Goal: Task Accomplishment & Management: Manage account settings

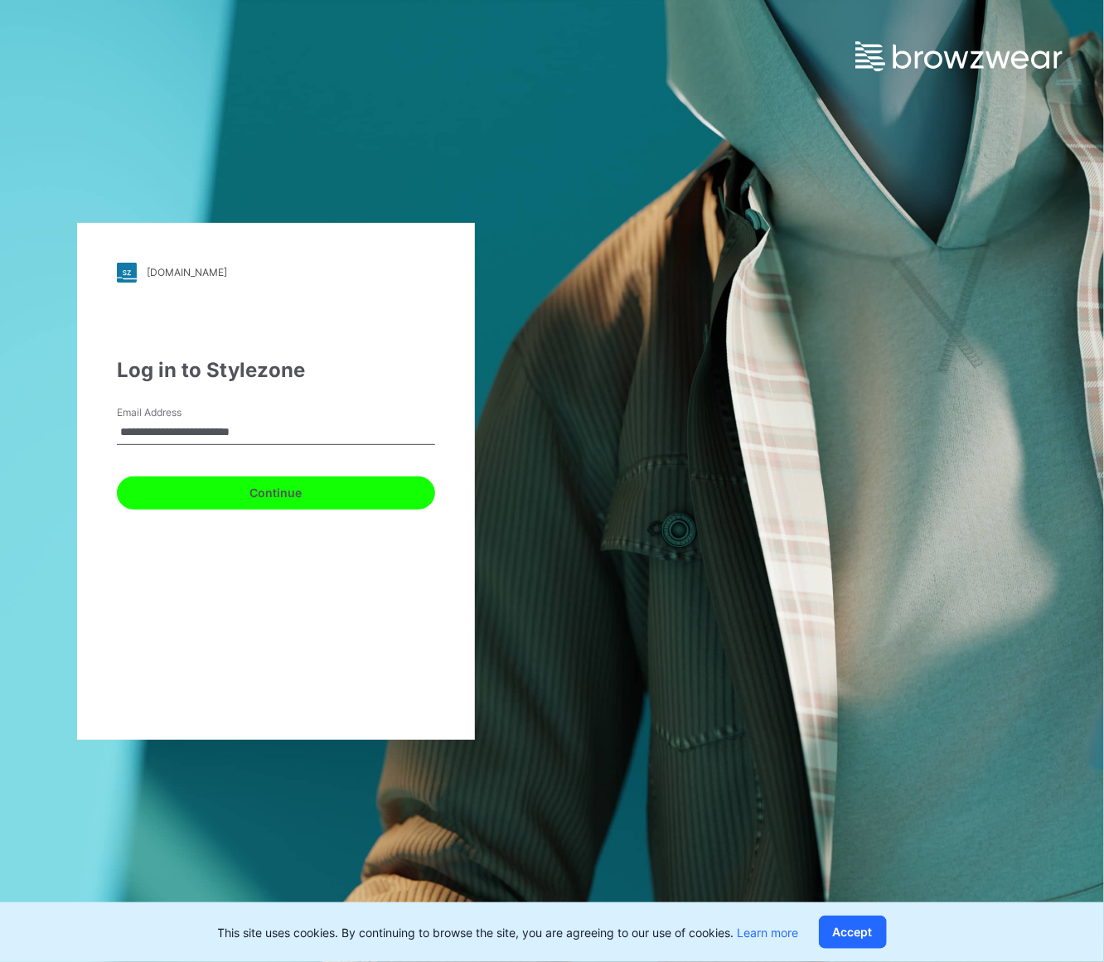
click at [254, 490] on button "Continue" at bounding box center [276, 493] width 318 height 33
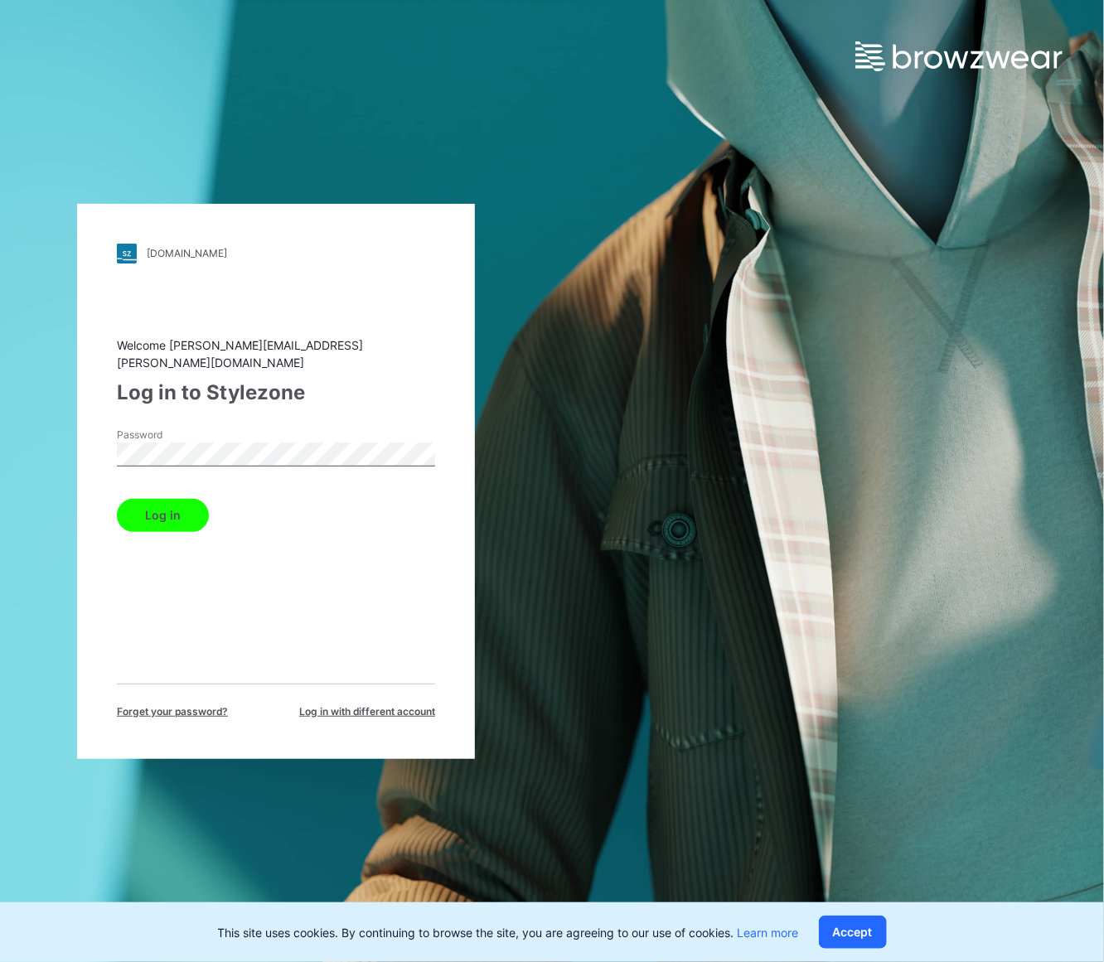
click at [180, 514] on button "Log in" at bounding box center [163, 515] width 92 height 33
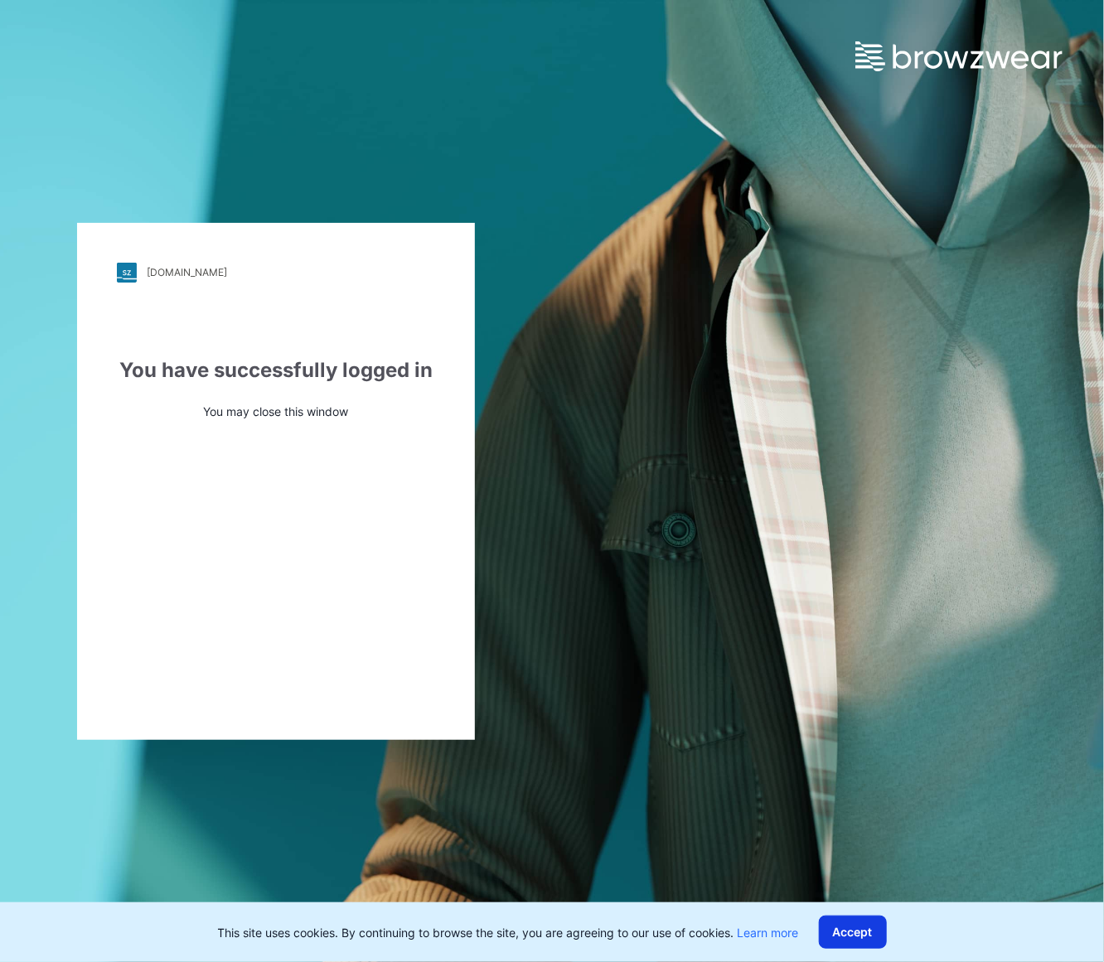
click at [852, 925] on button "Accept" at bounding box center [853, 932] width 68 height 33
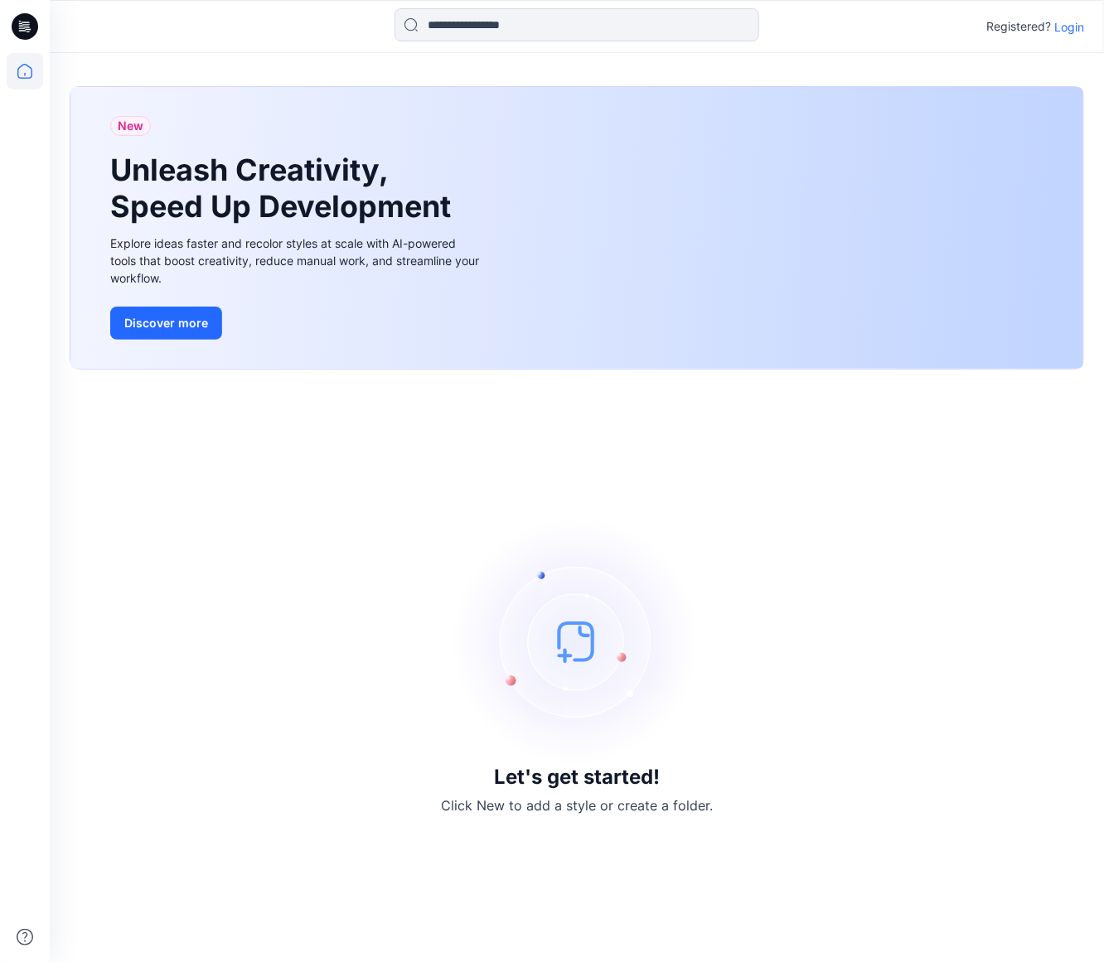
click at [1080, 24] on p "Login" at bounding box center [1069, 26] width 30 height 17
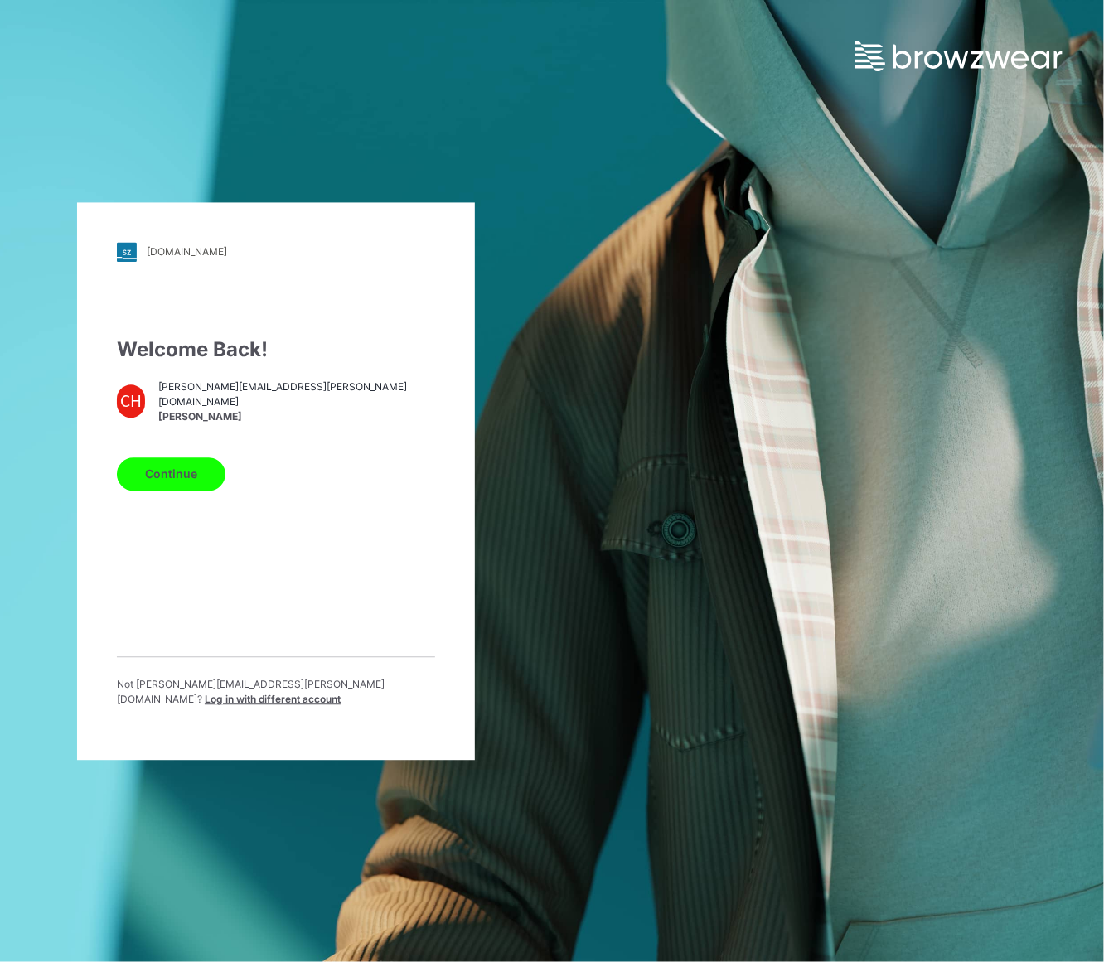
click at [177, 475] on button "Continue" at bounding box center [171, 474] width 109 height 33
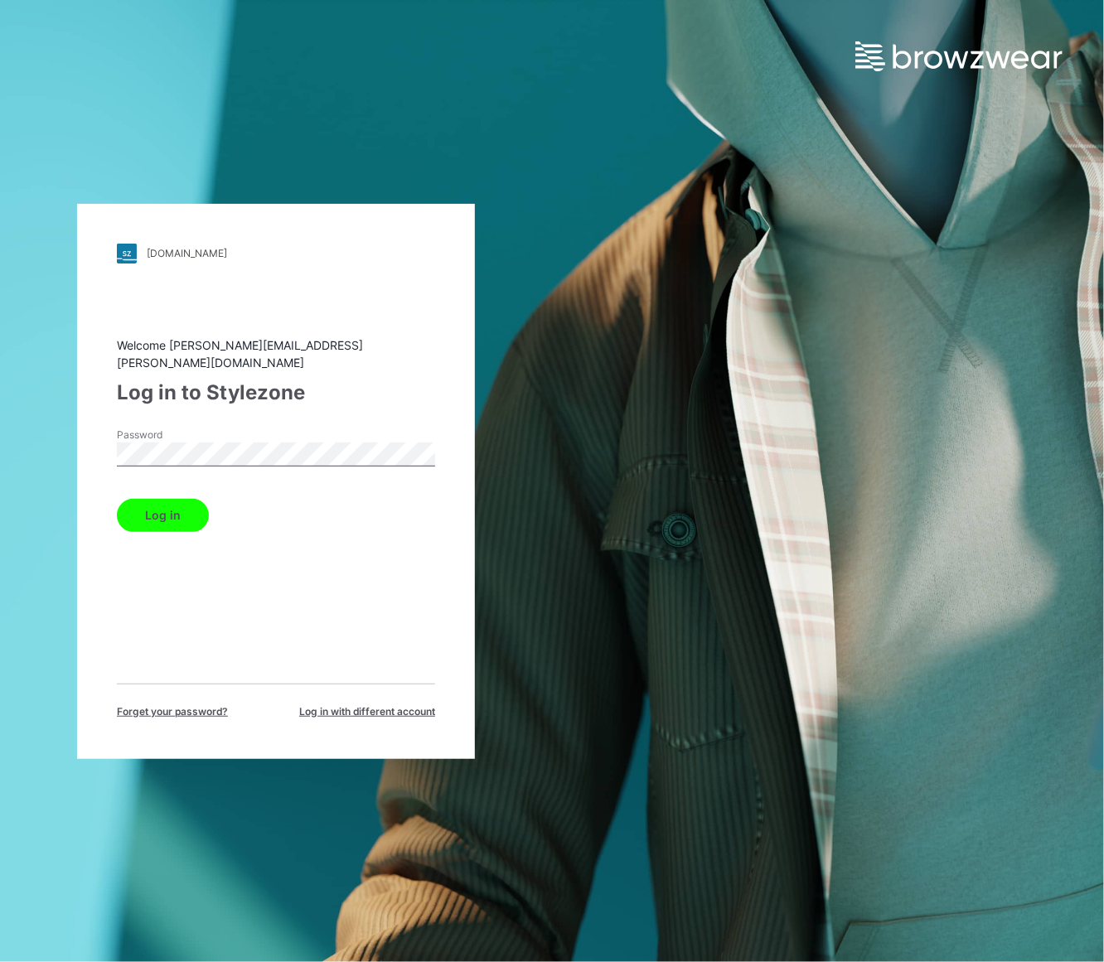
click at [149, 502] on button "Log in" at bounding box center [163, 515] width 92 height 33
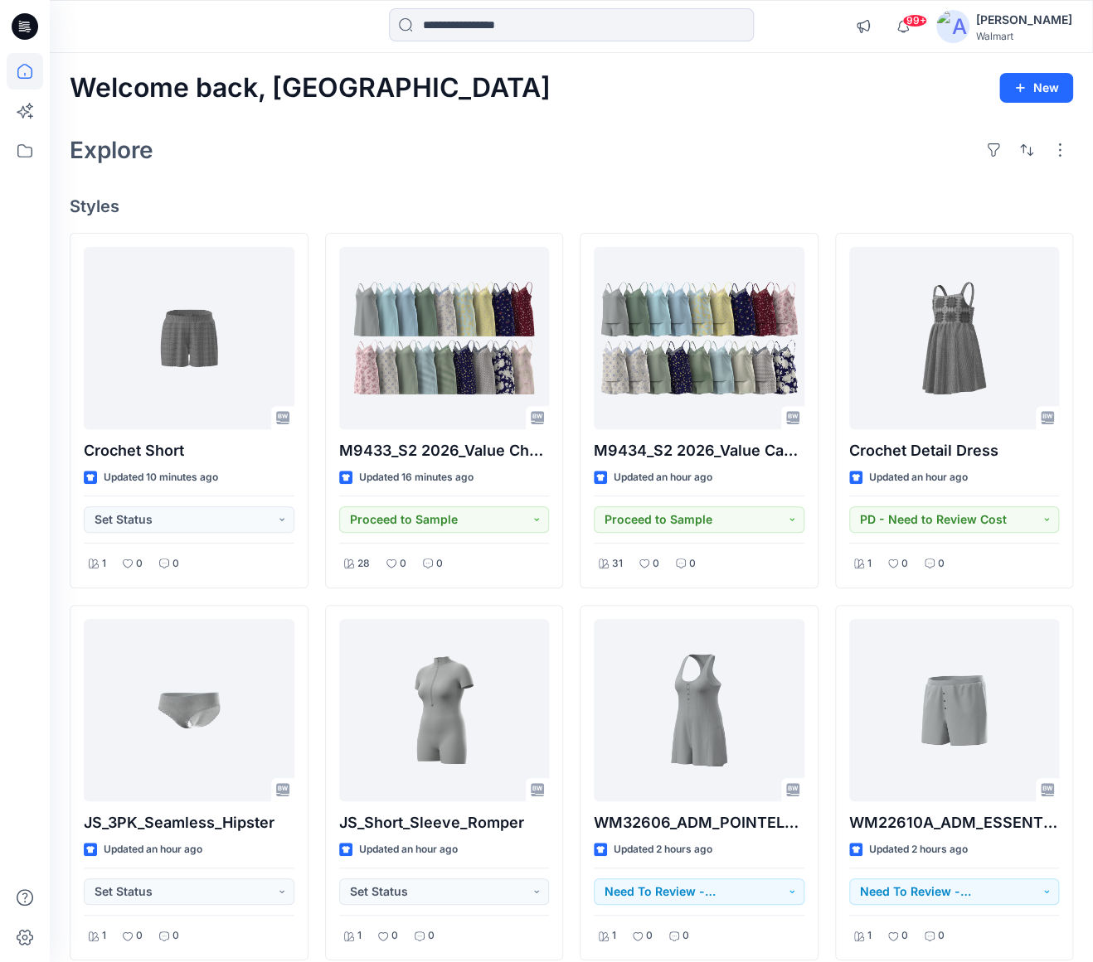
click at [1048, 27] on div "[PERSON_NAME]" at bounding box center [1024, 20] width 96 height 20
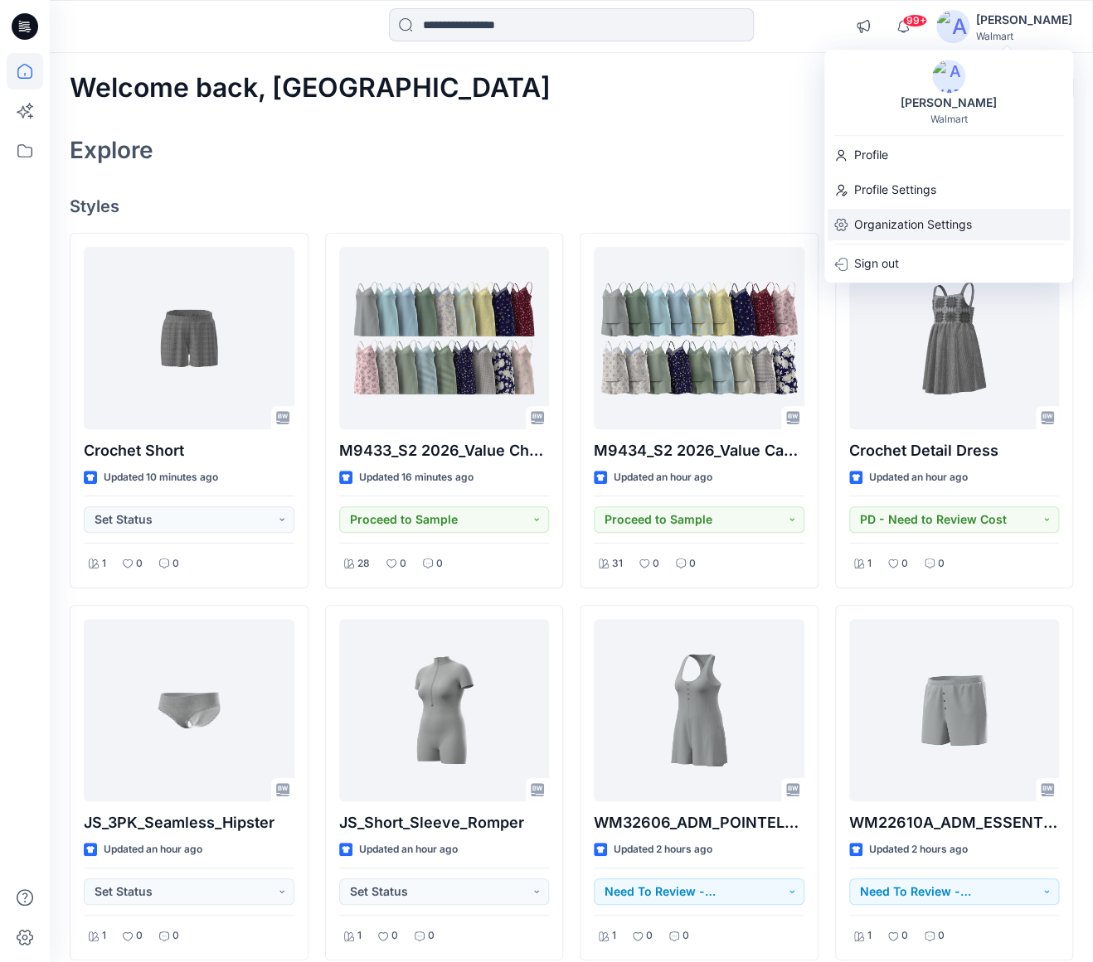
click at [898, 227] on p "Organization Settings" at bounding box center [913, 225] width 118 height 32
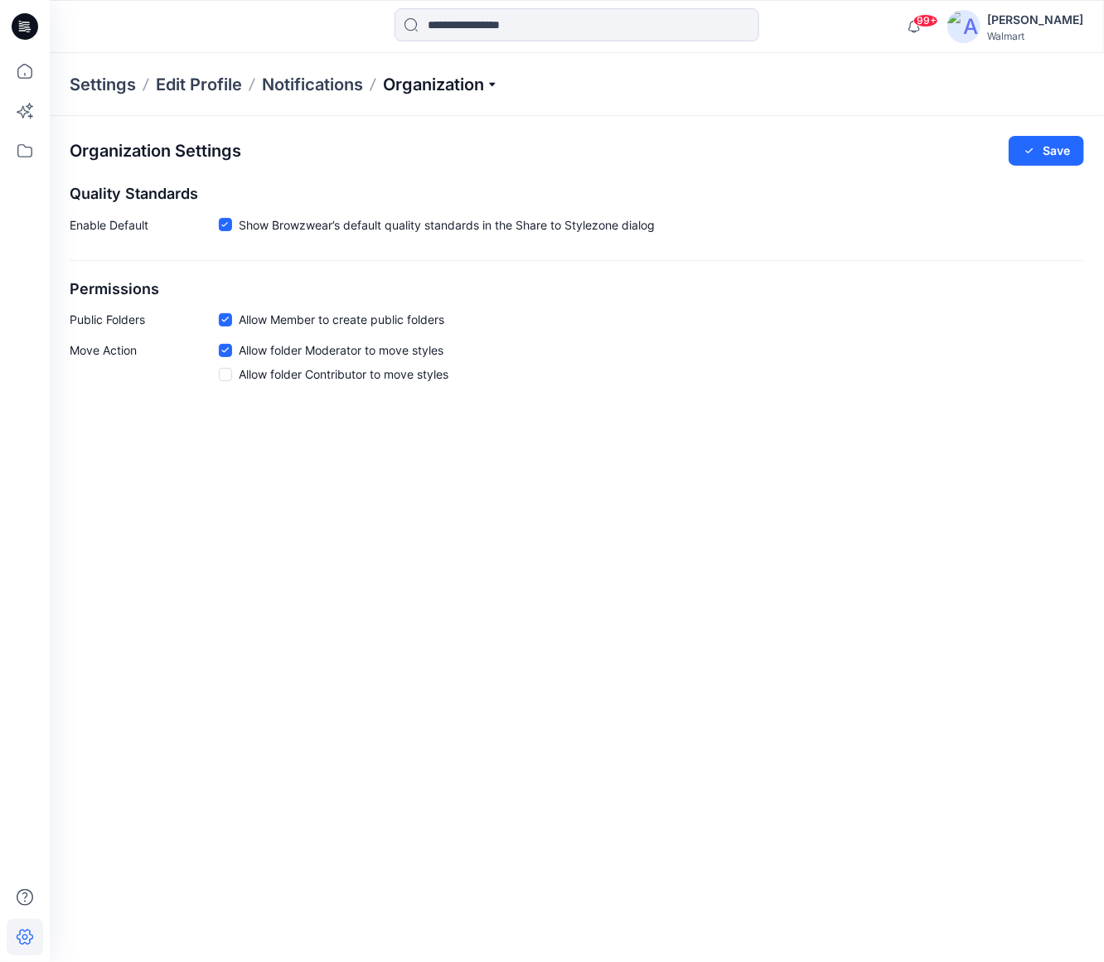
click at [478, 91] on p "Organization" at bounding box center [441, 84] width 116 height 23
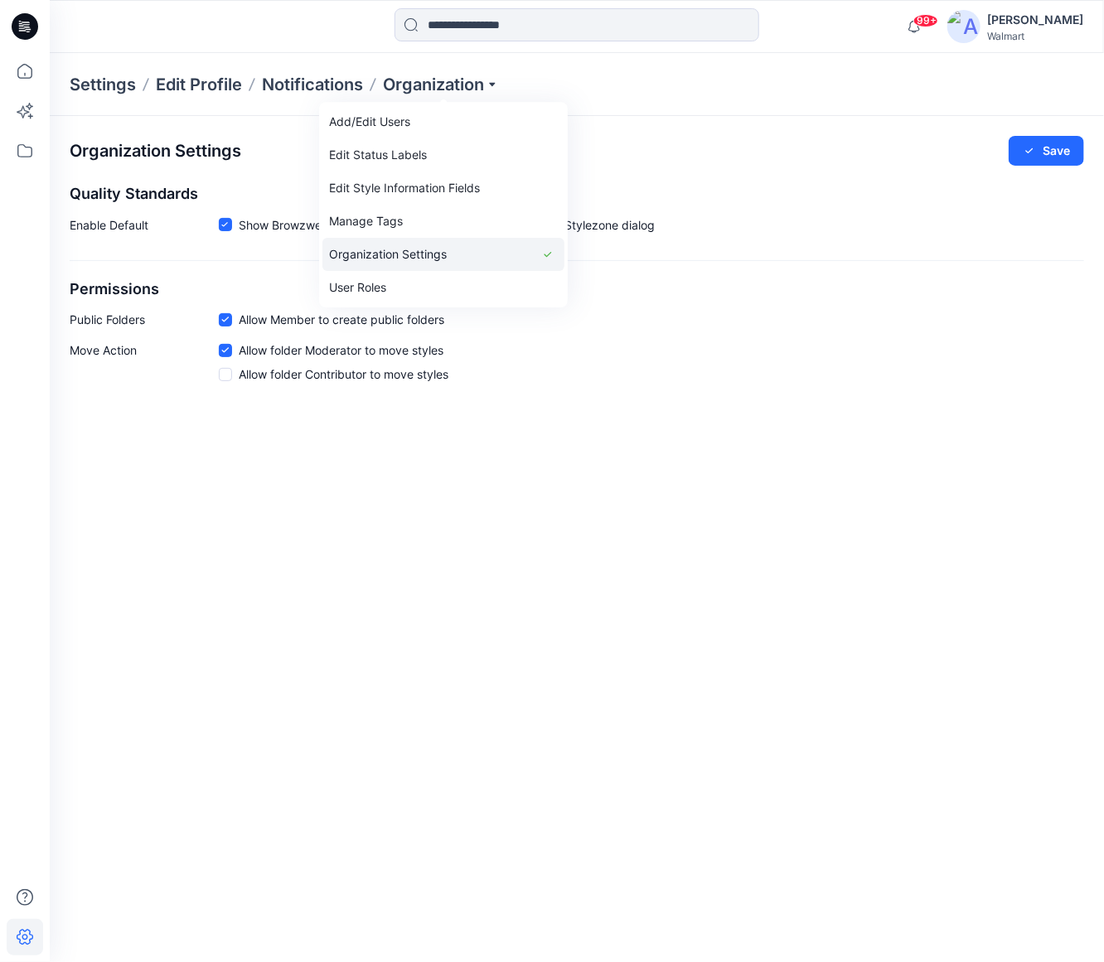
click at [448, 254] on link "Organization Settings" at bounding box center [443, 254] width 242 height 33
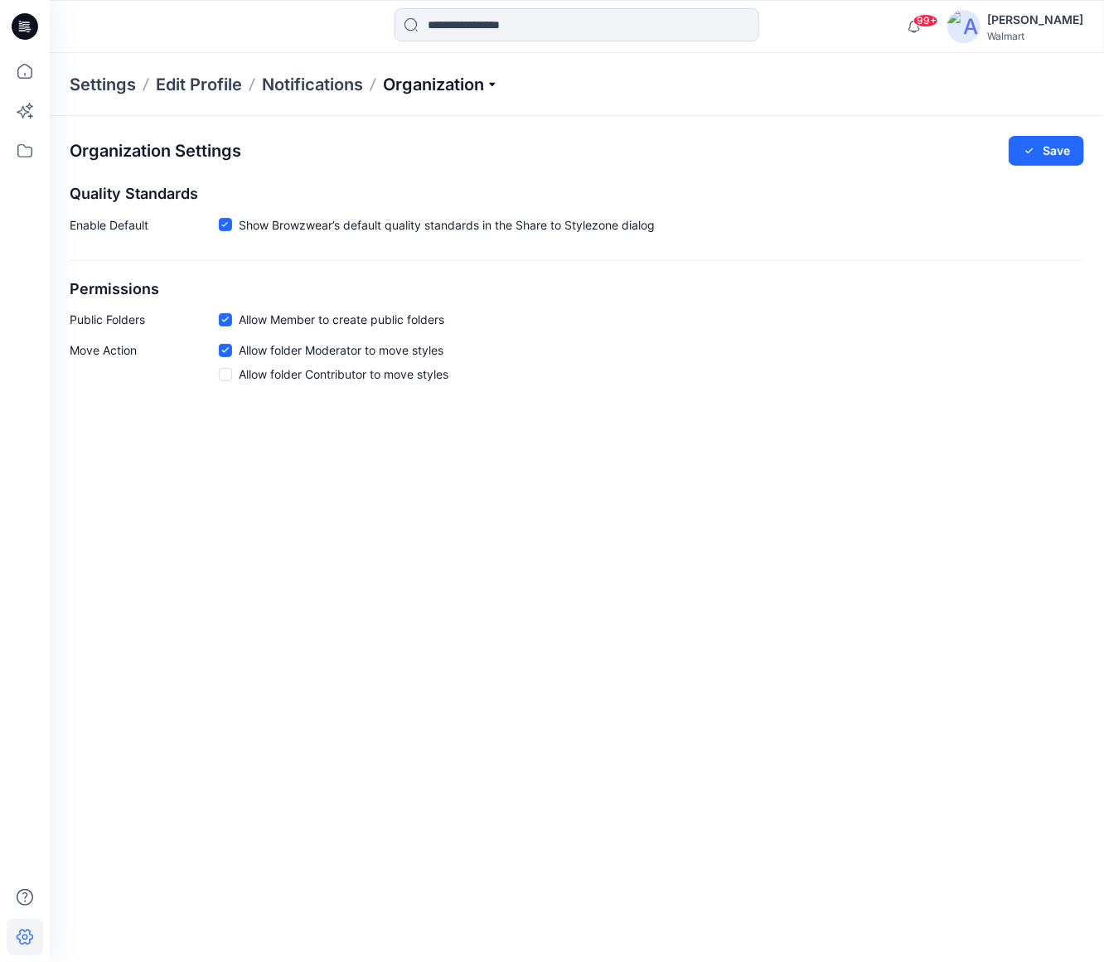
click at [453, 84] on p "Organization" at bounding box center [441, 84] width 116 height 23
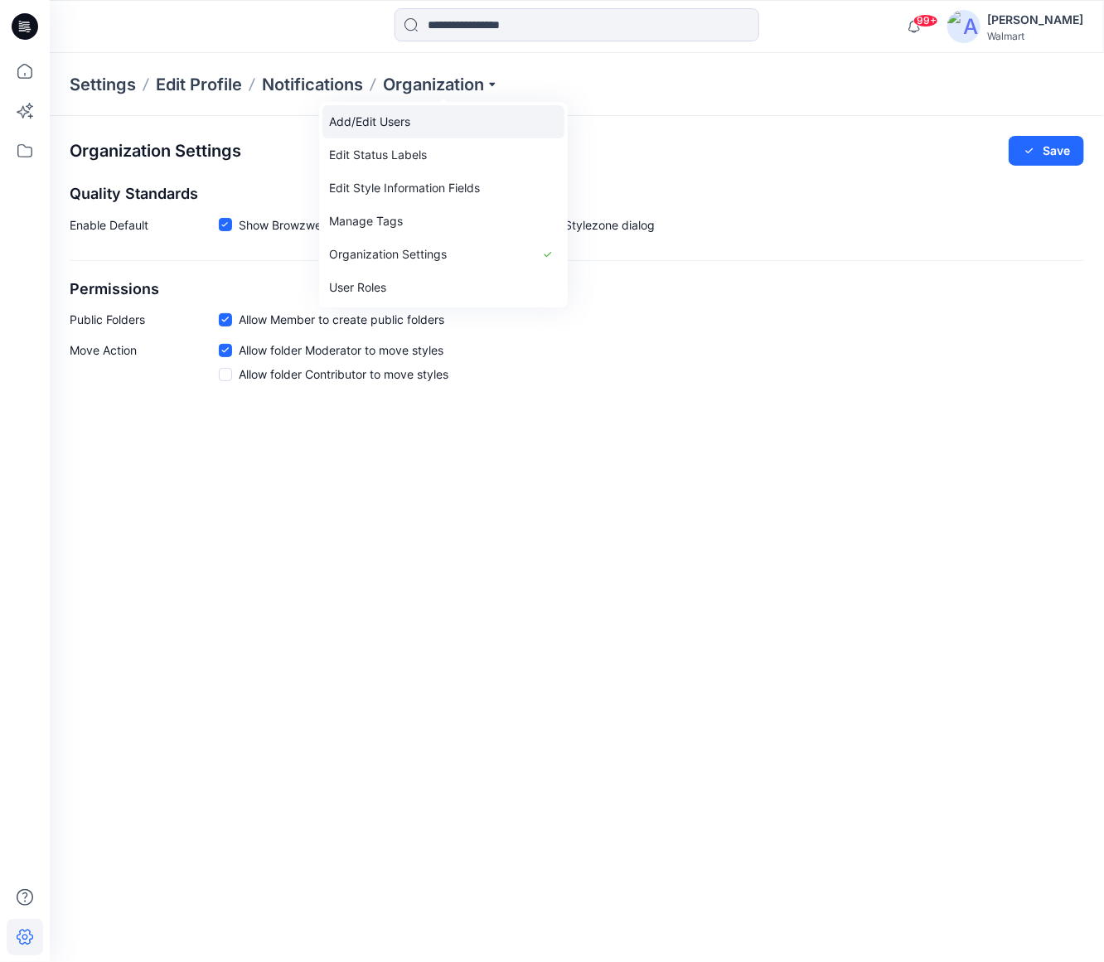
click at [440, 119] on link "Add/Edit Users" at bounding box center [443, 121] width 242 height 33
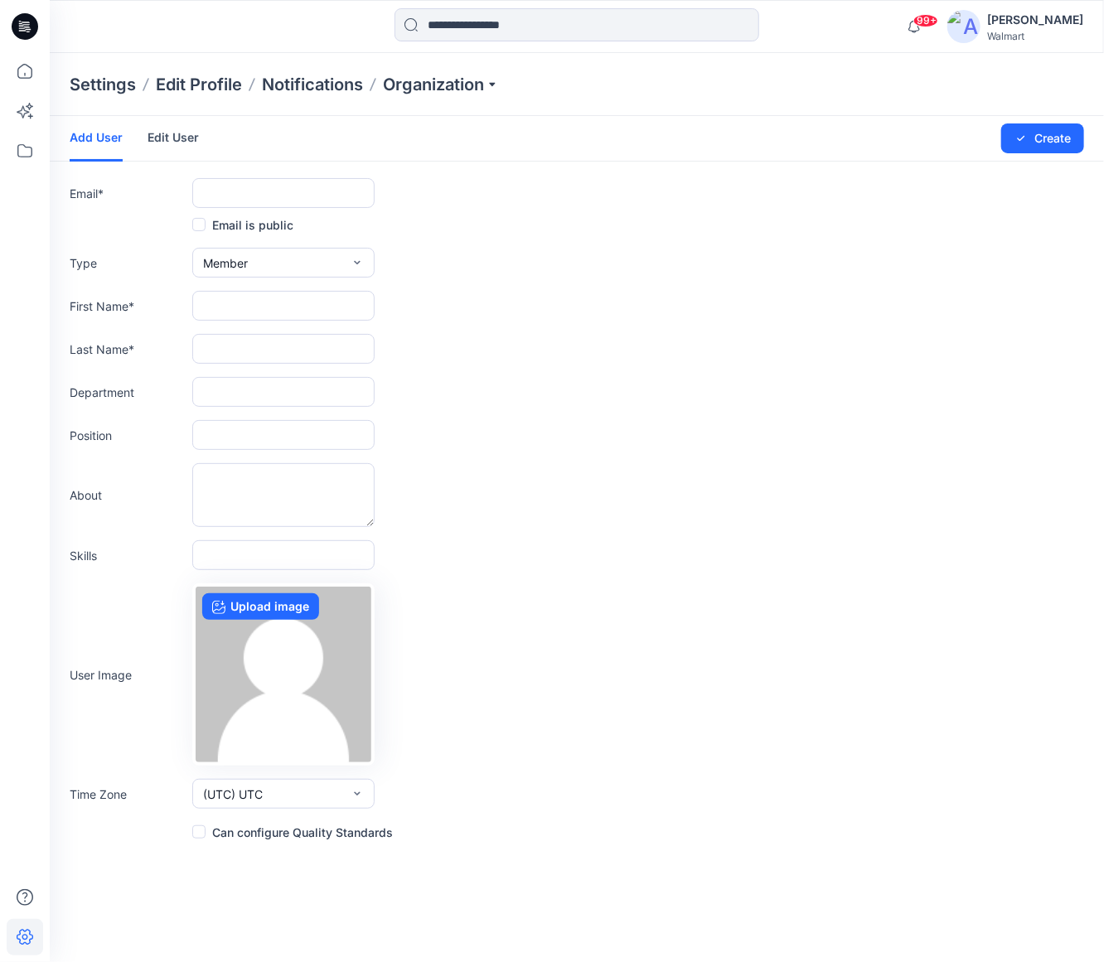
drag, startPoint x: 199, startPoint y: 25, endPoint x: 216, endPoint y: 36, distance: 20.5
click at [199, 25] on div at bounding box center [182, 26] width 264 height 36
click at [282, 196] on input "text" at bounding box center [283, 193] width 182 height 30
paste input "**********"
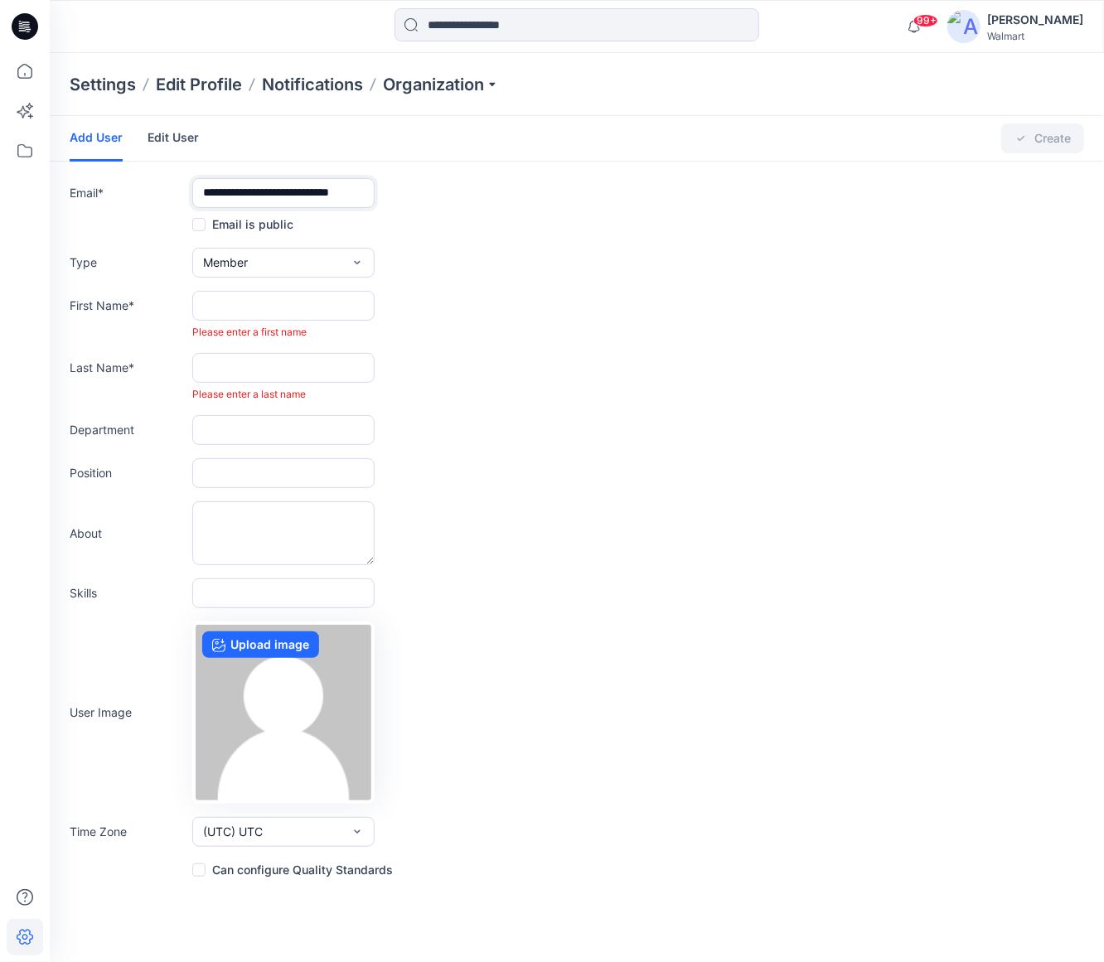
type input "**********"
click at [279, 303] on input "text" at bounding box center [283, 306] width 182 height 30
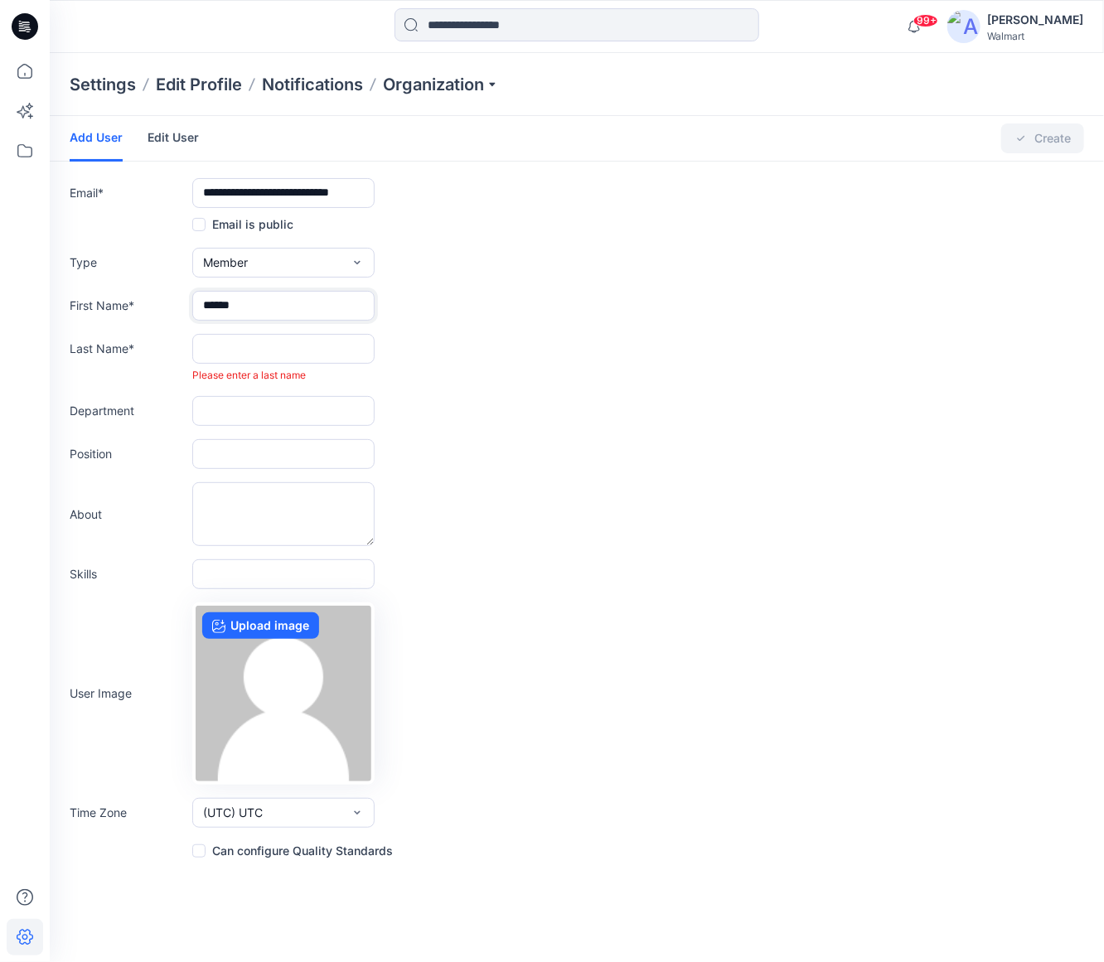
type input "*****"
drag, startPoint x: 240, startPoint y: 343, endPoint x: 244, endPoint y: 351, distance: 8.9
click at [244, 351] on input "text" at bounding box center [283, 349] width 182 height 30
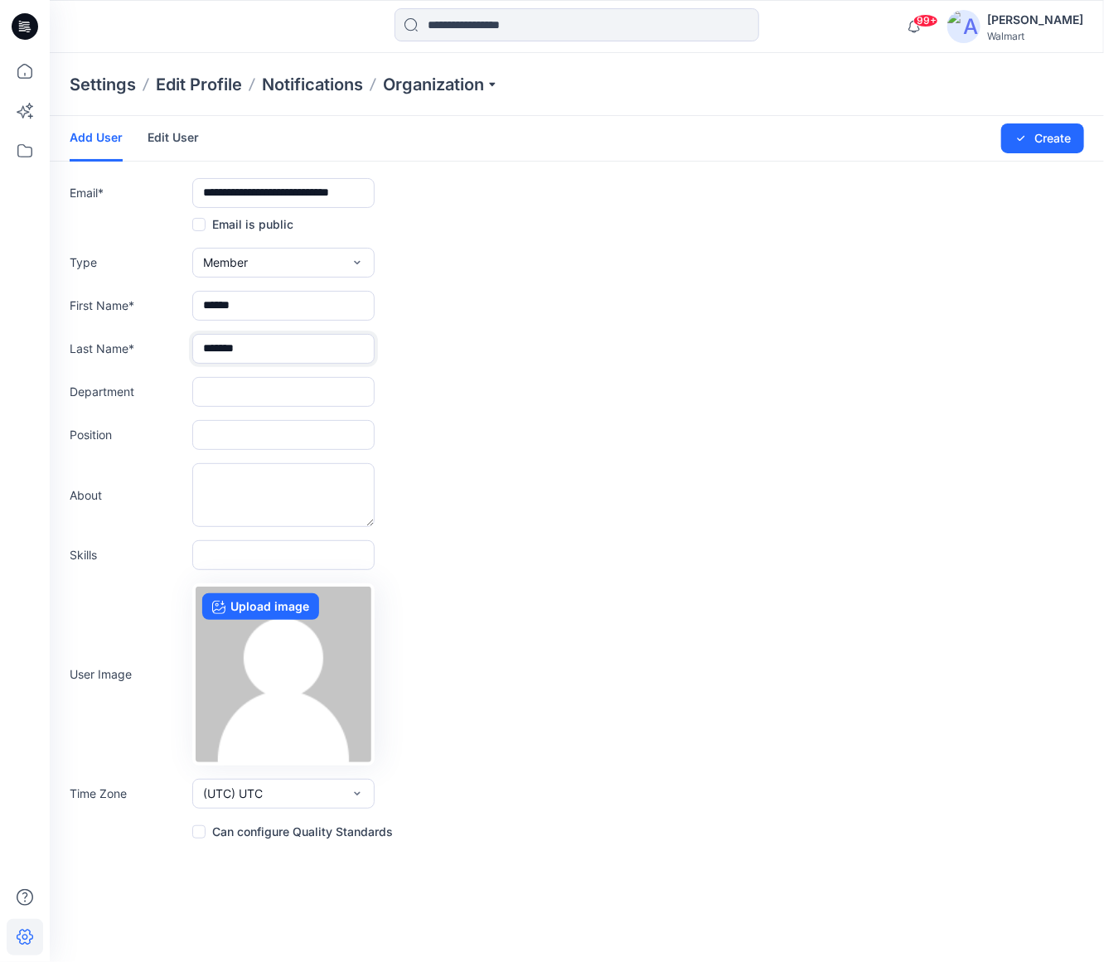
type input "******"
click at [404, 255] on div "Type Member External Member Admin" at bounding box center [577, 263] width 1015 height 30
click at [225, 386] on input "text" at bounding box center [283, 392] width 182 height 30
type input "*******"
click at [1056, 138] on button "Create" at bounding box center [1042, 139] width 83 height 30
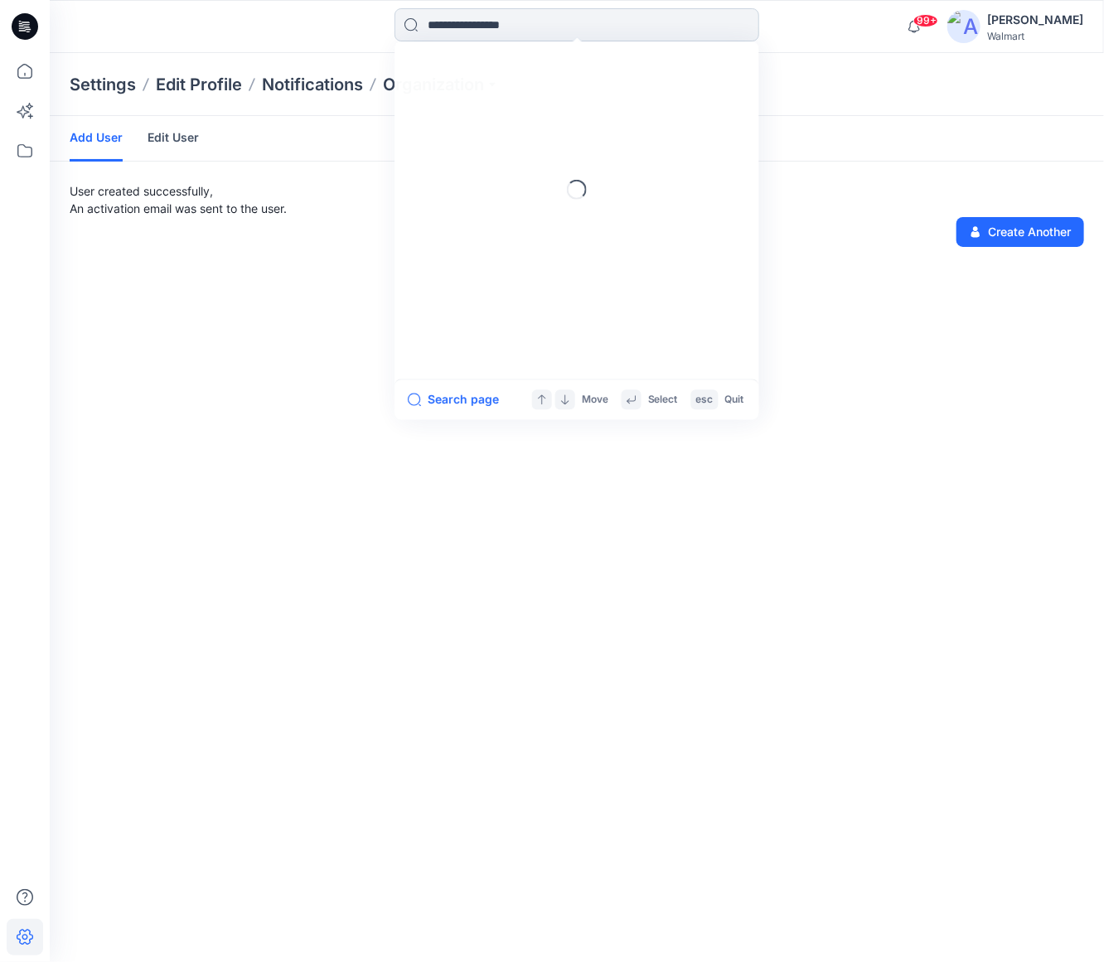
click at [557, 23] on input at bounding box center [577, 24] width 365 height 33
type input "*"
click at [1046, 15] on div "[PERSON_NAME]" at bounding box center [1035, 20] width 96 height 20
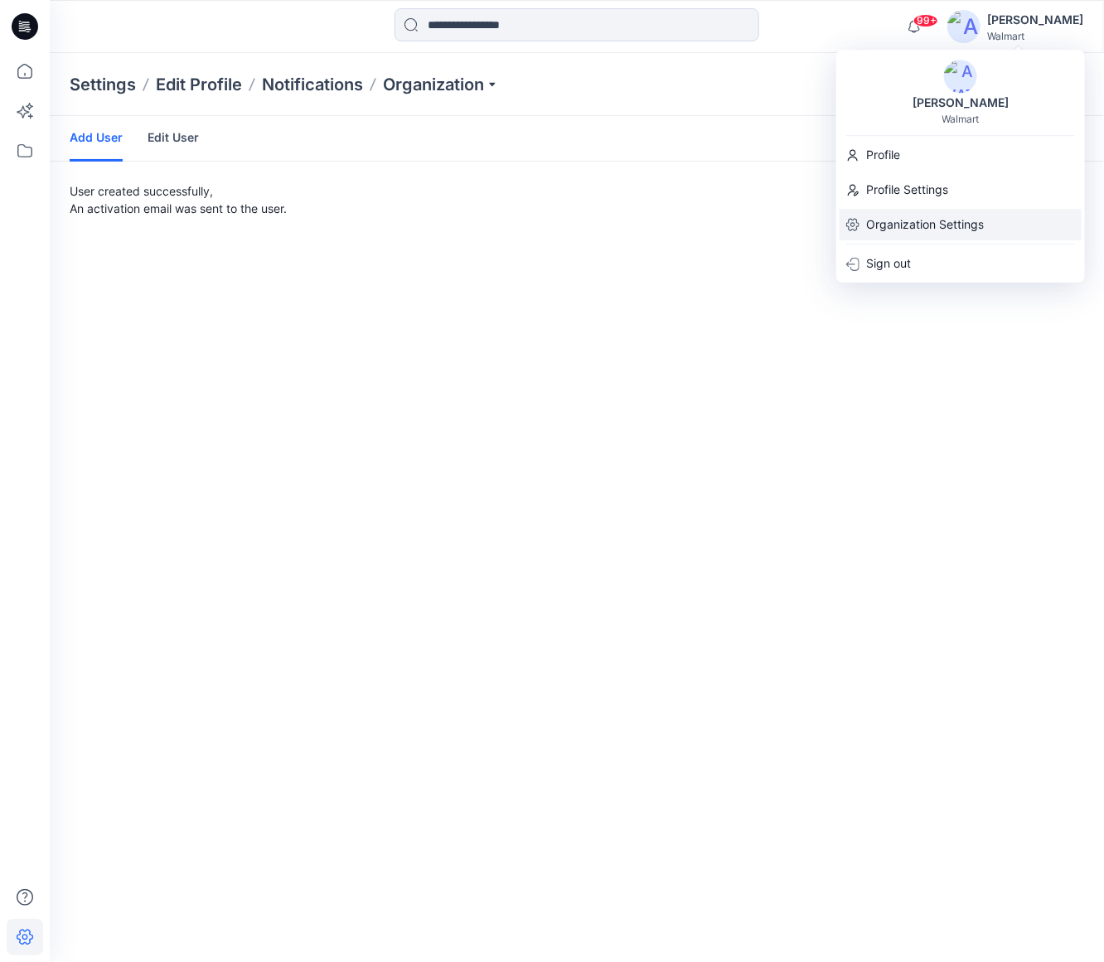
click at [953, 223] on p "Organization Settings" at bounding box center [925, 225] width 118 height 32
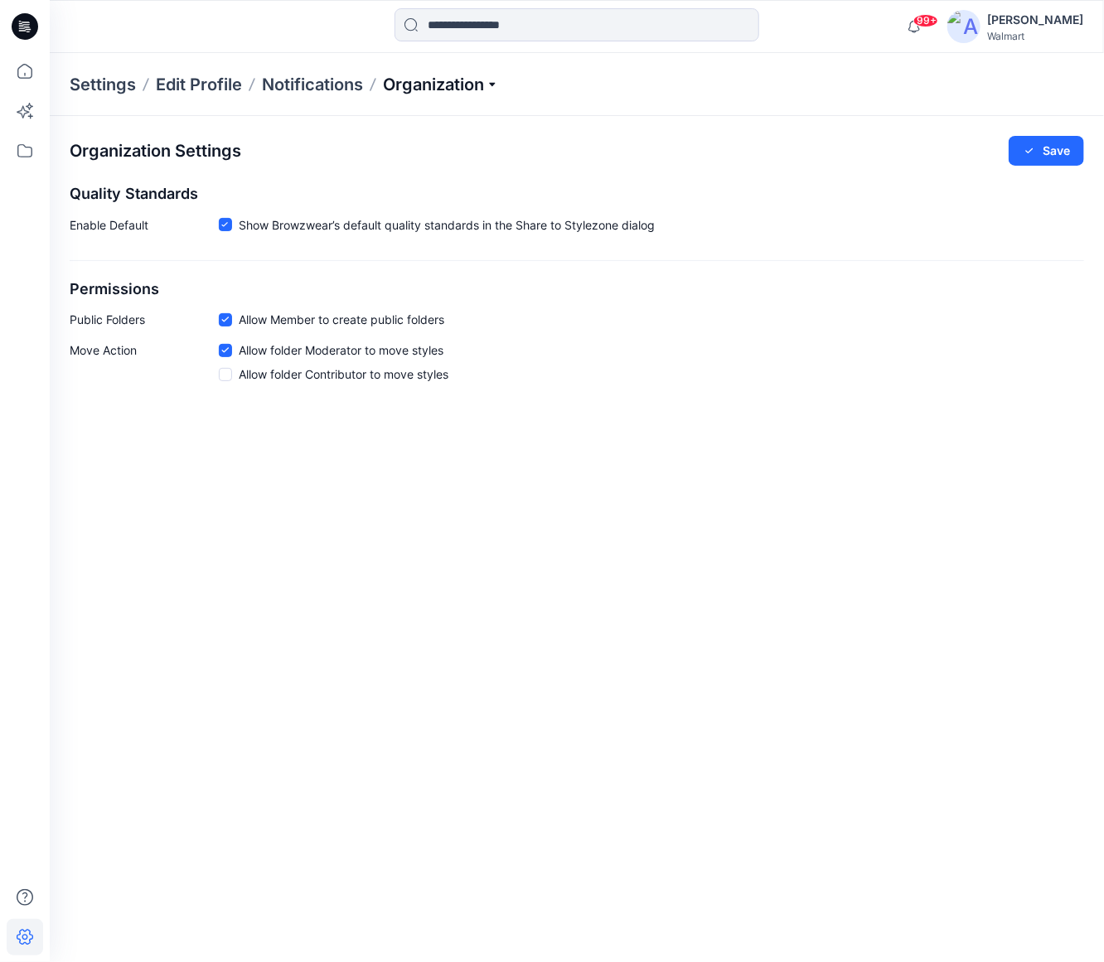
click at [487, 86] on p "Organization" at bounding box center [441, 84] width 116 height 23
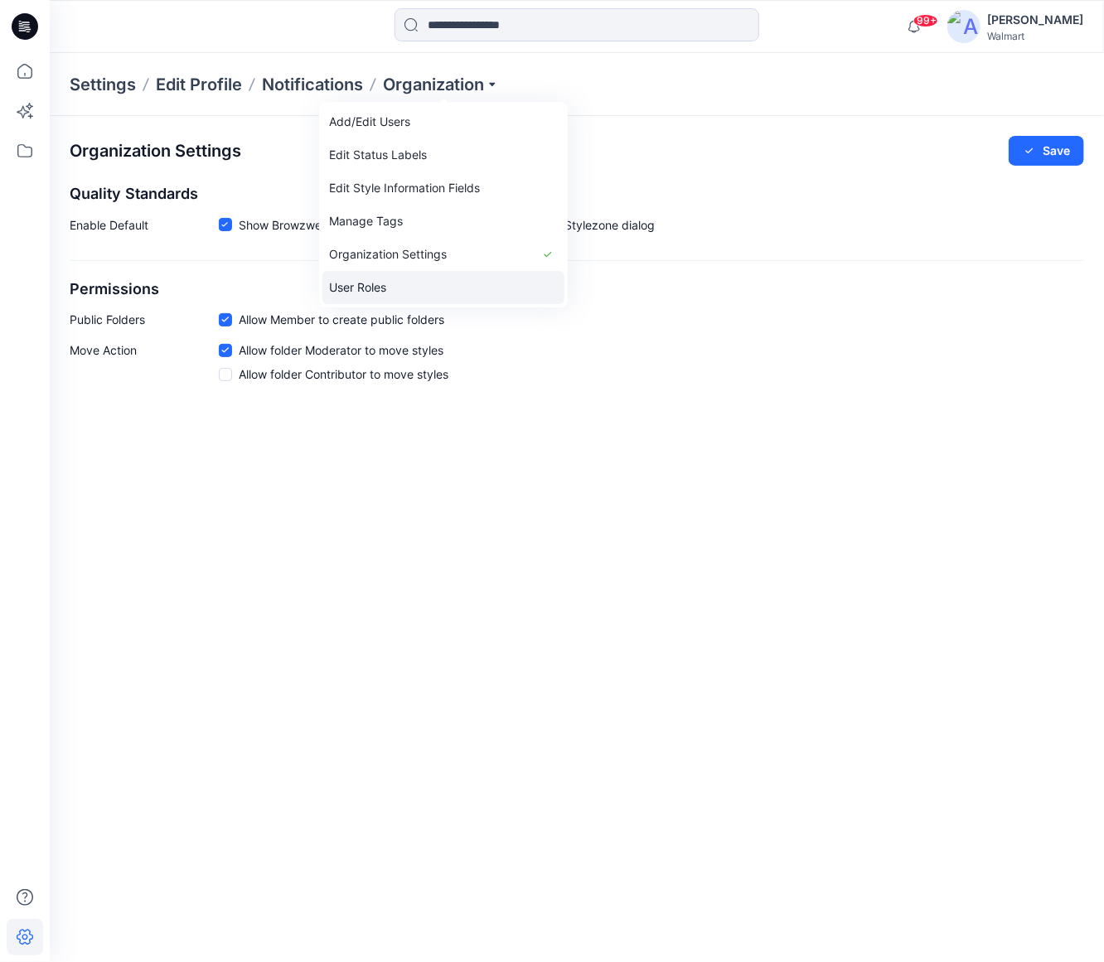
click at [367, 288] on link "User Roles" at bounding box center [443, 287] width 242 height 33
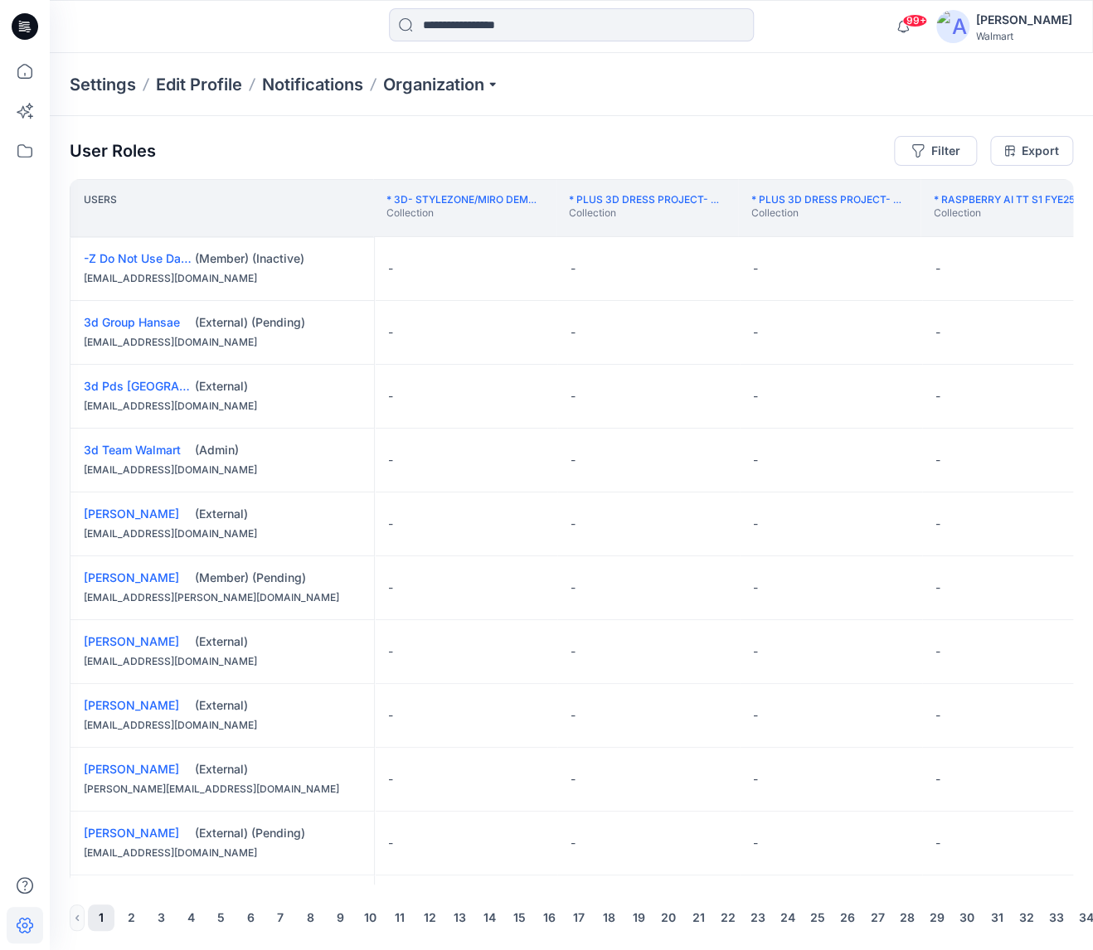
click at [745, 94] on div "Settings Edit Profile Notifications Organization" at bounding box center [571, 84] width 1043 height 63
click at [834, 66] on div "Settings Edit Profile Notifications Organization" at bounding box center [571, 84] width 1043 height 63
click at [934, 146] on button "Filter" at bounding box center [935, 151] width 83 height 30
click at [887, 200] on div at bounding box center [874, 194] width 171 height 21
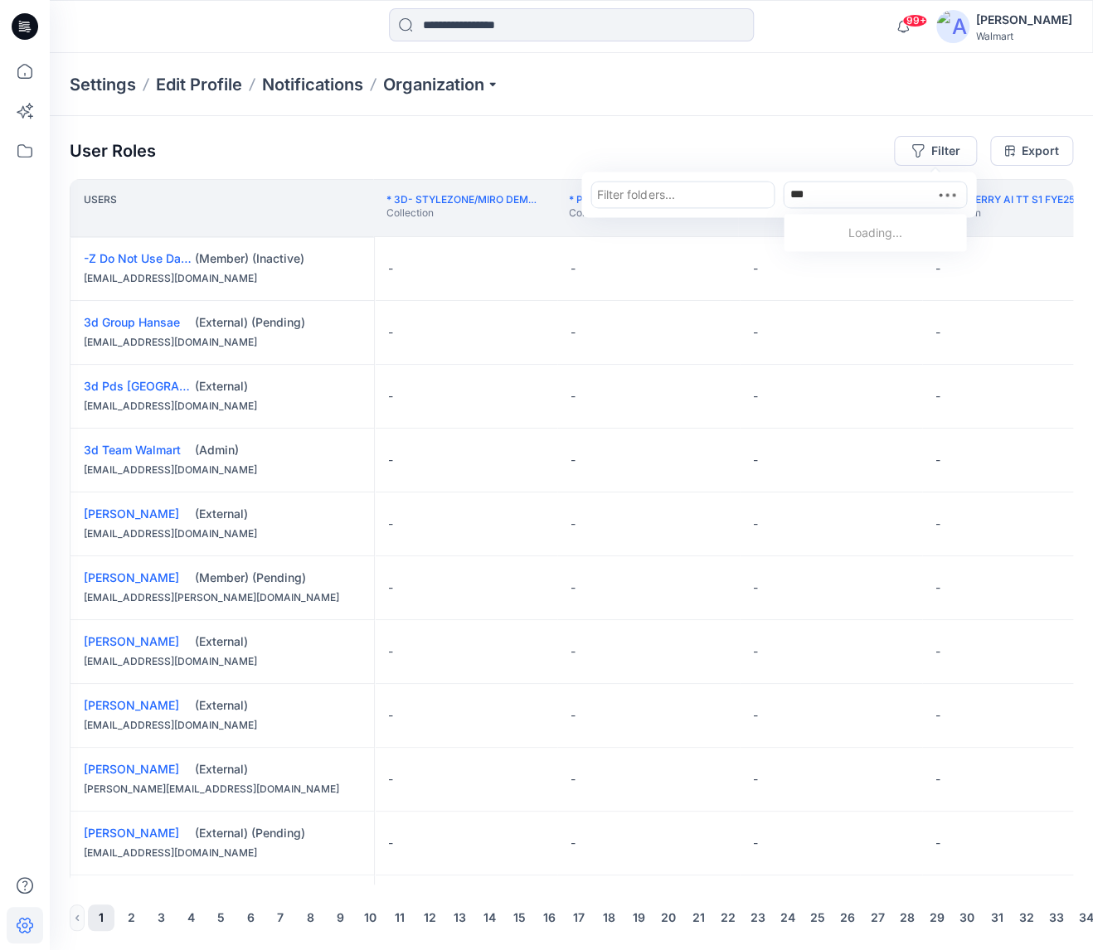
type input "****"
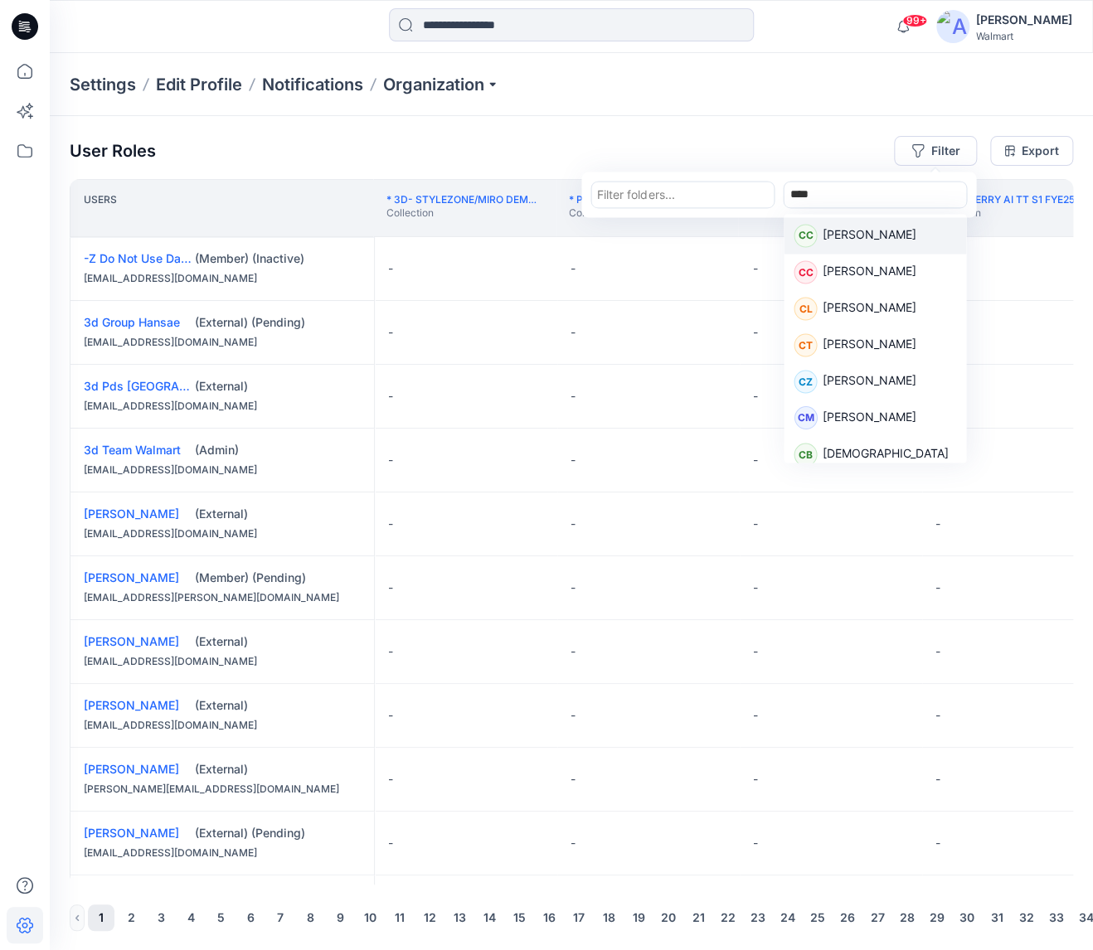
click at [878, 237] on p "[PERSON_NAME]" at bounding box center [868, 236] width 94 height 22
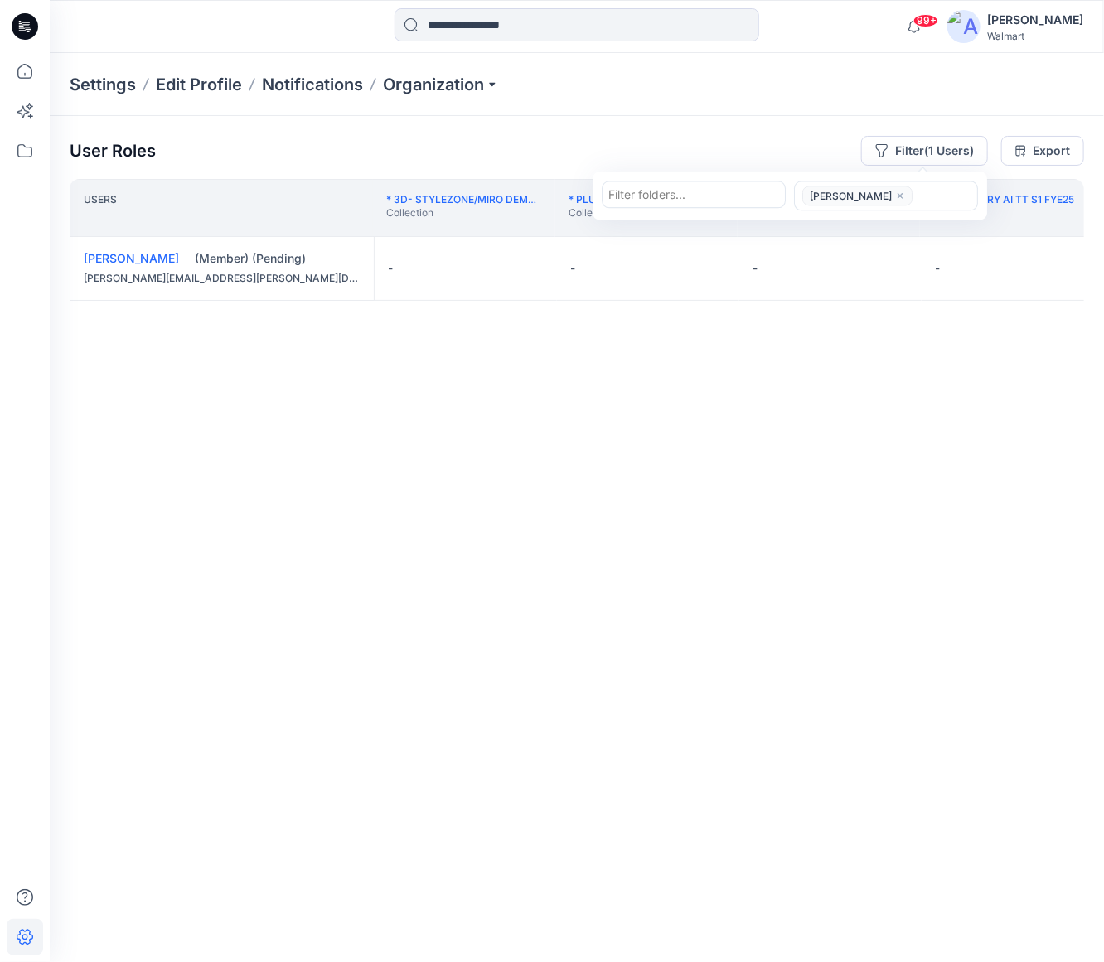
click at [693, 196] on div at bounding box center [693, 194] width 171 height 21
type input "**"
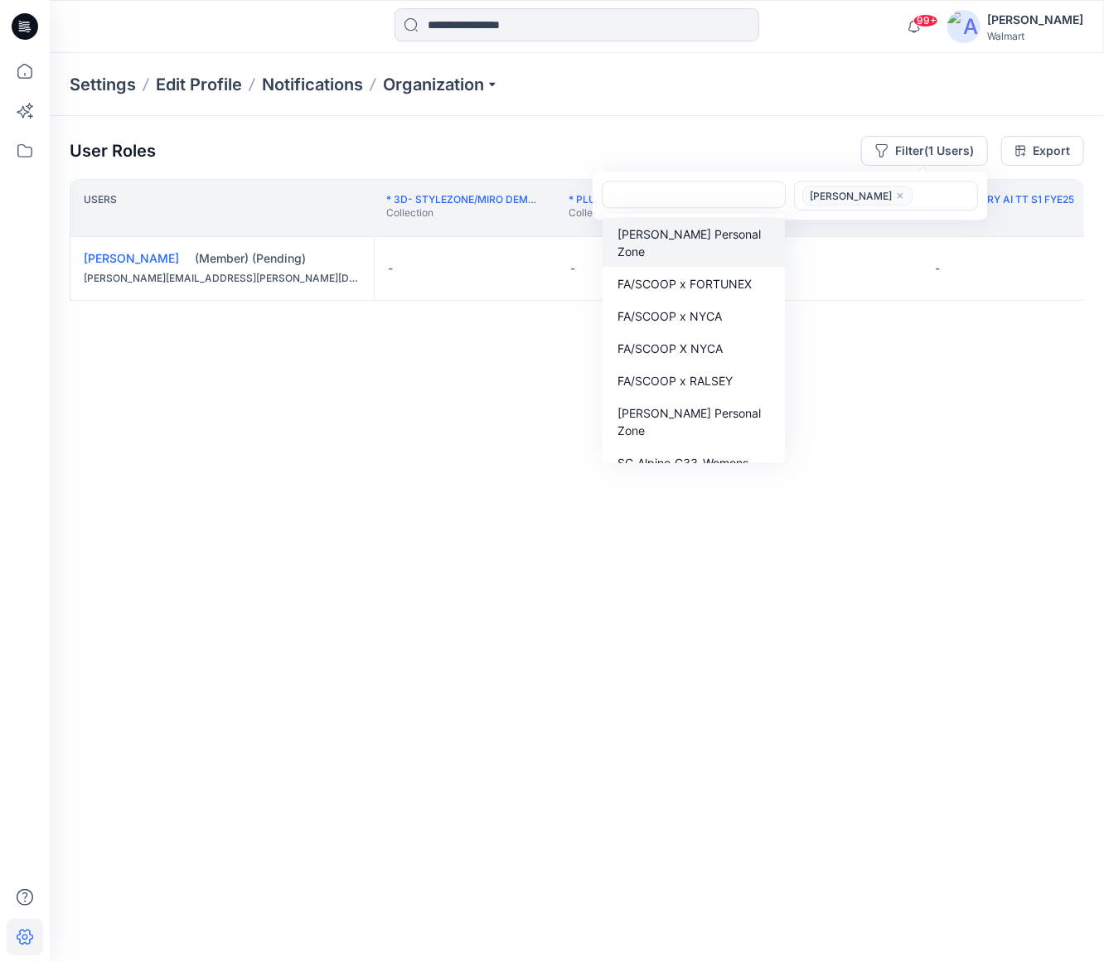
click at [632, 191] on div at bounding box center [693, 194] width 171 height 21
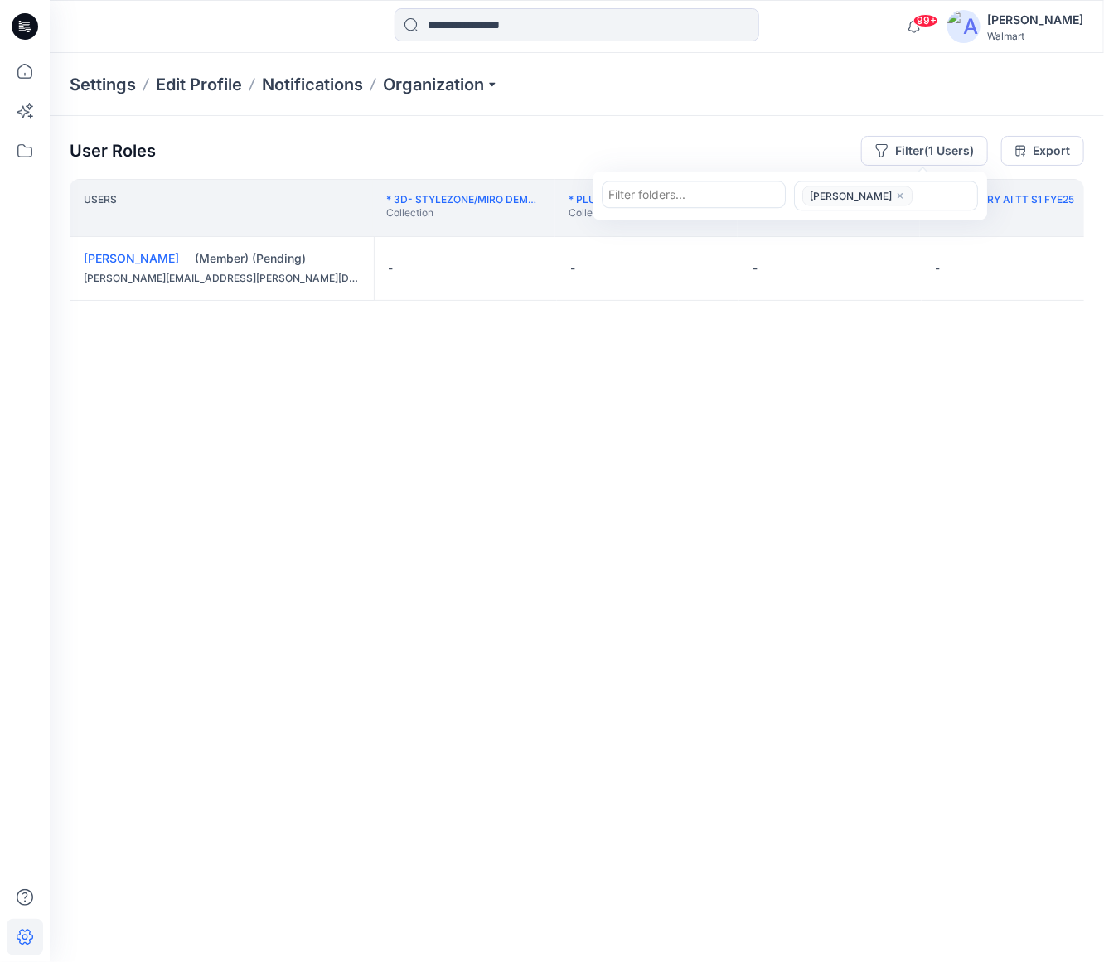
click at [756, 591] on div "Users * 3D- Stylezone/Miro Demo Collection Collection * Plus 3D Dress Project- …" at bounding box center [577, 538] width 1015 height 718
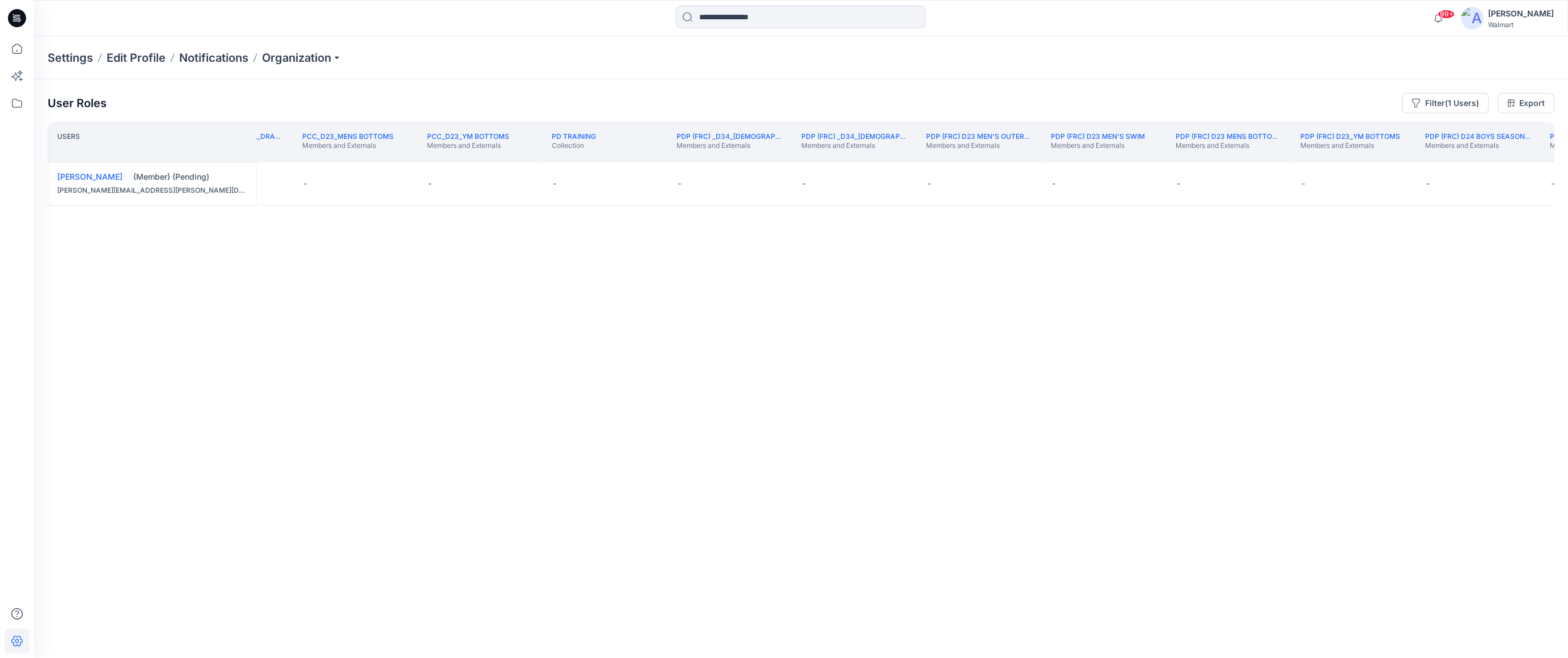
scroll to position [0, 123305]
drag, startPoint x: 671, startPoint y: 613, endPoint x: 698, endPoint y: 608, distance: 27.5
click at [698, 608] on div "User Roles Filter (1 Users) Export Users PDS Far-East D34 [DEMOGRAPHIC_DATA] Bo…" at bounding box center [801, 353] width 1534 height 548
click at [755, 155] on th "S2 - Summer FYE25 Girls Tops Collection" at bounding box center [1532, 142] width 125 height 40
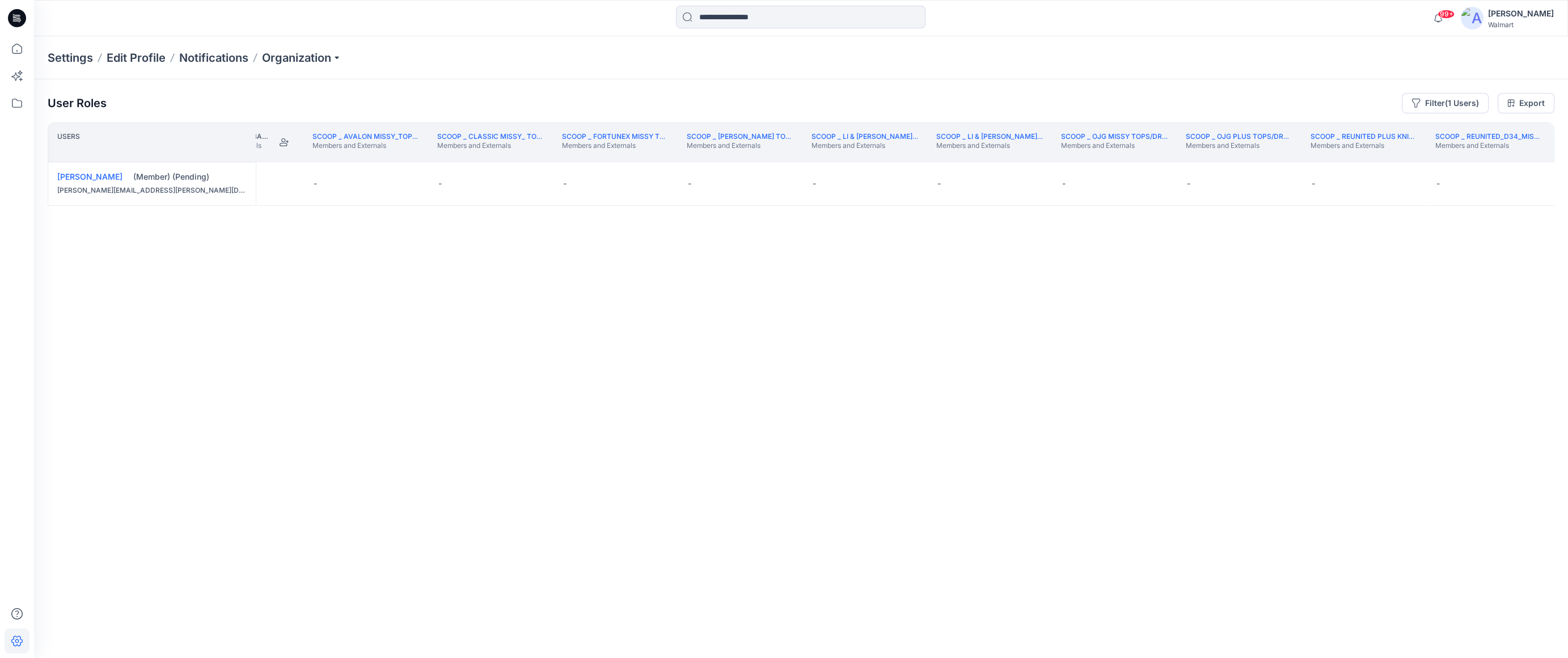
scroll to position [0, 169408]
click at [510, 178] on button "Edit Role" at bounding box center [507, 184] width 21 height 21
click at [447, 268] on button "Moderator" at bounding box center [453, 272] width 122 height 21
click at [636, 183] on button "Edit Role" at bounding box center [632, 184] width 21 height 21
click at [630, 179] on button "Edit Role" at bounding box center [632, 184] width 21 height 21
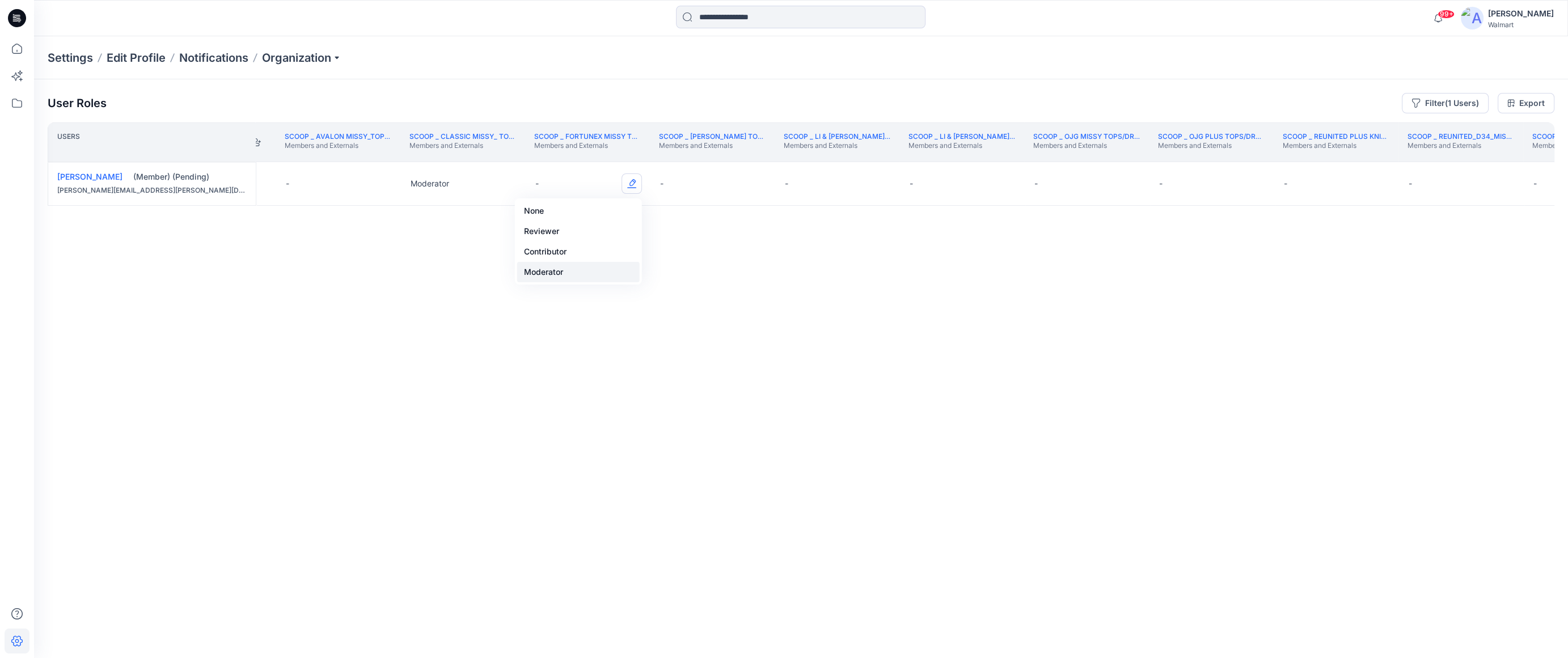
click at [577, 269] on button "Moderator" at bounding box center [578, 272] width 122 height 21
click at [755, 184] on button "Edit Role" at bounding box center [757, 184] width 21 height 21
click at [708, 269] on button "Moderator" at bounding box center [703, 272] width 122 height 21
click at [755, 181] on button "Edit Role" at bounding box center [881, 184] width 21 height 21
click at [755, 269] on button "Moderator" at bounding box center [827, 272] width 122 height 21
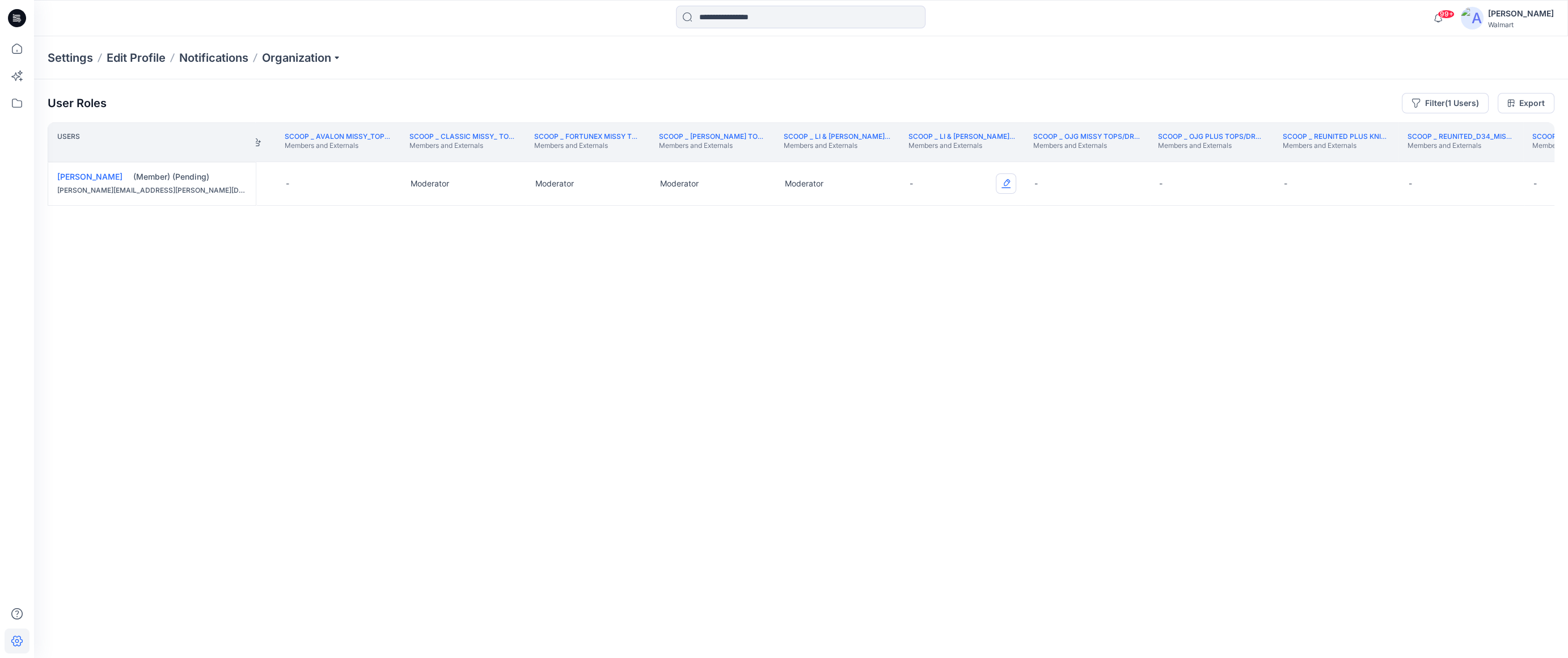
click at [755, 183] on button "Edit Role" at bounding box center [1006, 184] width 21 height 21
click at [755, 274] on button "Moderator" at bounding box center [952, 272] width 122 height 21
click at [755, 187] on button "Edit Role" at bounding box center [1131, 184] width 21 height 21
click at [755, 274] on button "Moderator" at bounding box center [1077, 272] width 122 height 21
click at [755, 181] on button "Edit Role" at bounding box center [1255, 184] width 21 height 21
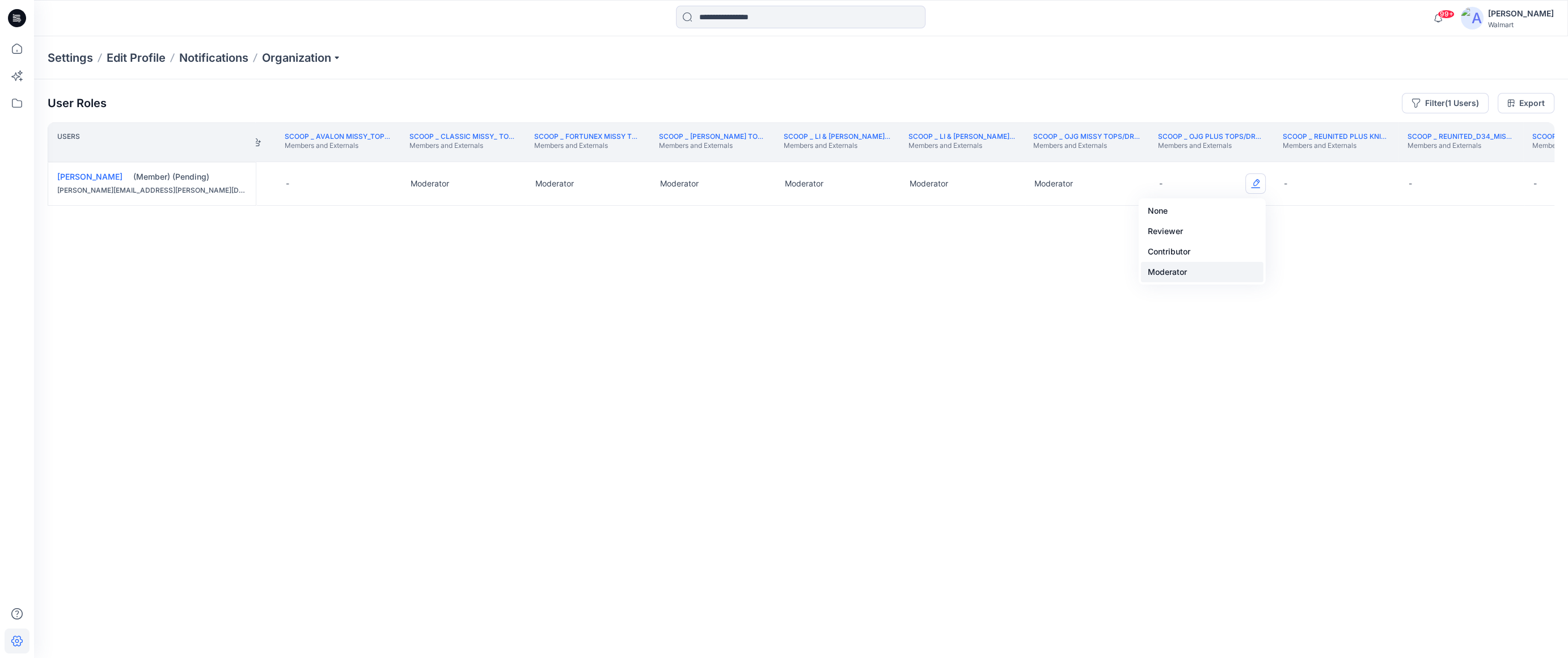
click at [755, 269] on button "Moderator" at bounding box center [1202, 272] width 122 height 21
click at [755, 181] on button "Edit Role" at bounding box center [1381, 184] width 21 height 21
click at [755, 279] on button "Moderator" at bounding box center [1327, 272] width 122 height 21
click at [755, 156] on th "Scoop _ Sae-a Missy Tops Bottoms Dress Members and Externals" at bounding box center [1586, 142] width 125 height 40
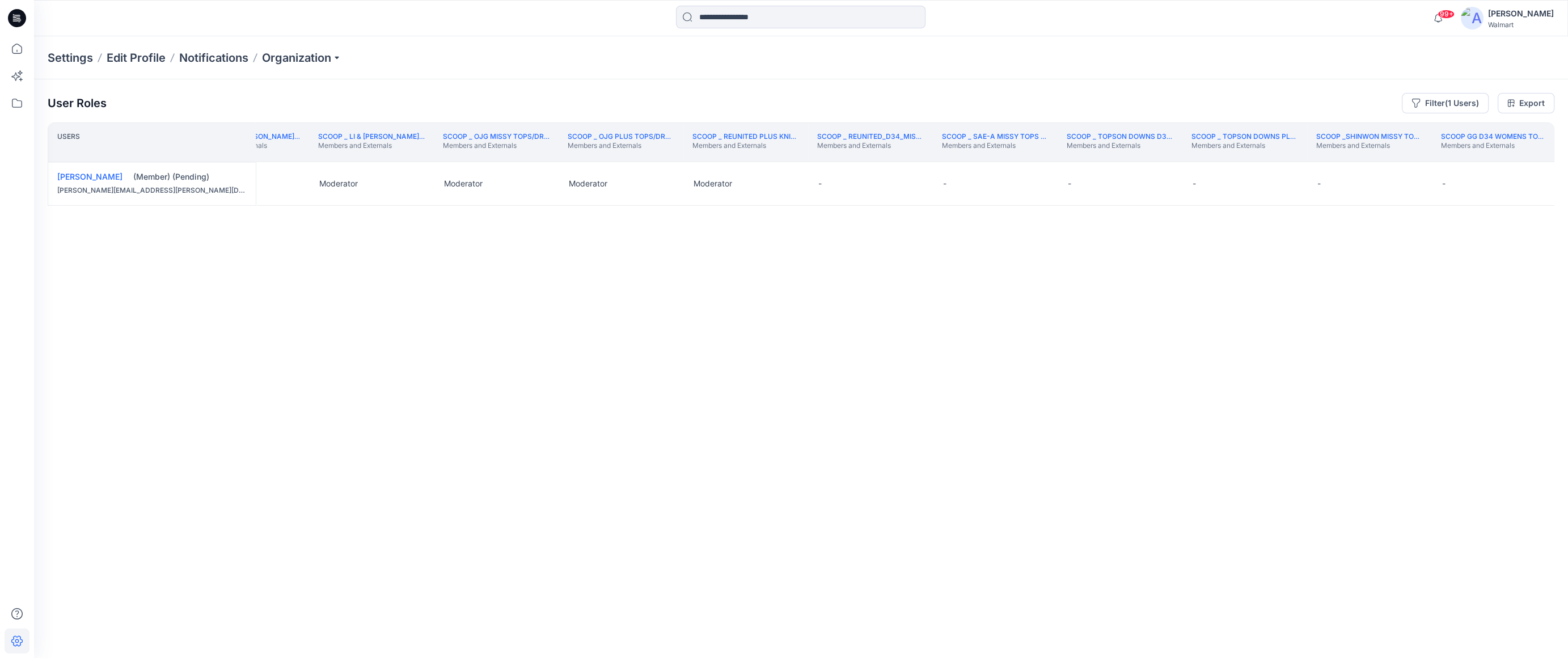
scroll to position [0, 170152]
click at [755, 180] on button "Edit Role" at bounding box center [761, 184] width 21 height 21
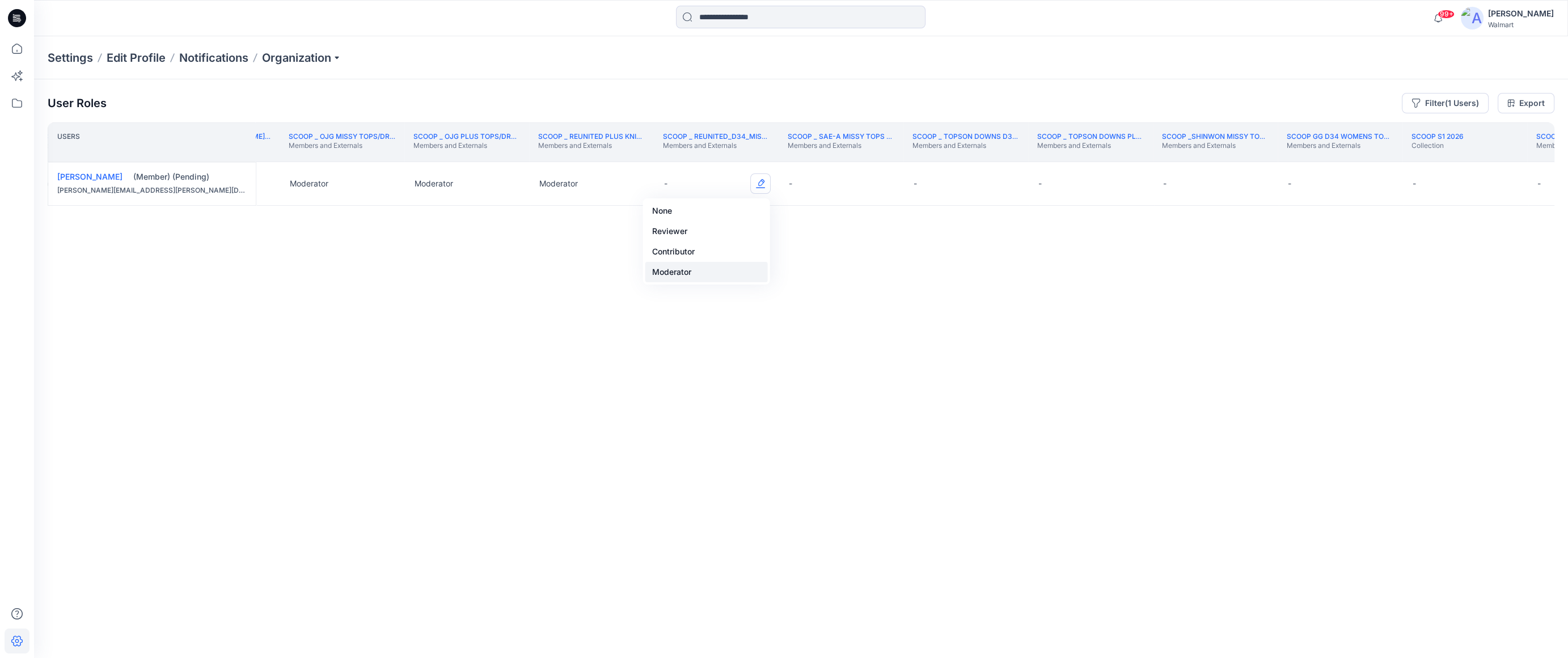
click at [727, 264] on button "Moderator" at bounding box center [706, 272] width 122 height 21
click at [755, 181] on button "Edit Role" at bounding box center [885, 184] width 21 height 21
click at [755, 277] on button "Moderator" at bounding box center [831, 272] width 122 height 21
click at [755, 186] on button "Edit Role" at bounding box center [1010, 184] width 21 height 21
click at [755, 280] on button "Moderator" at bounding box center [955, 272] width 122 height 21
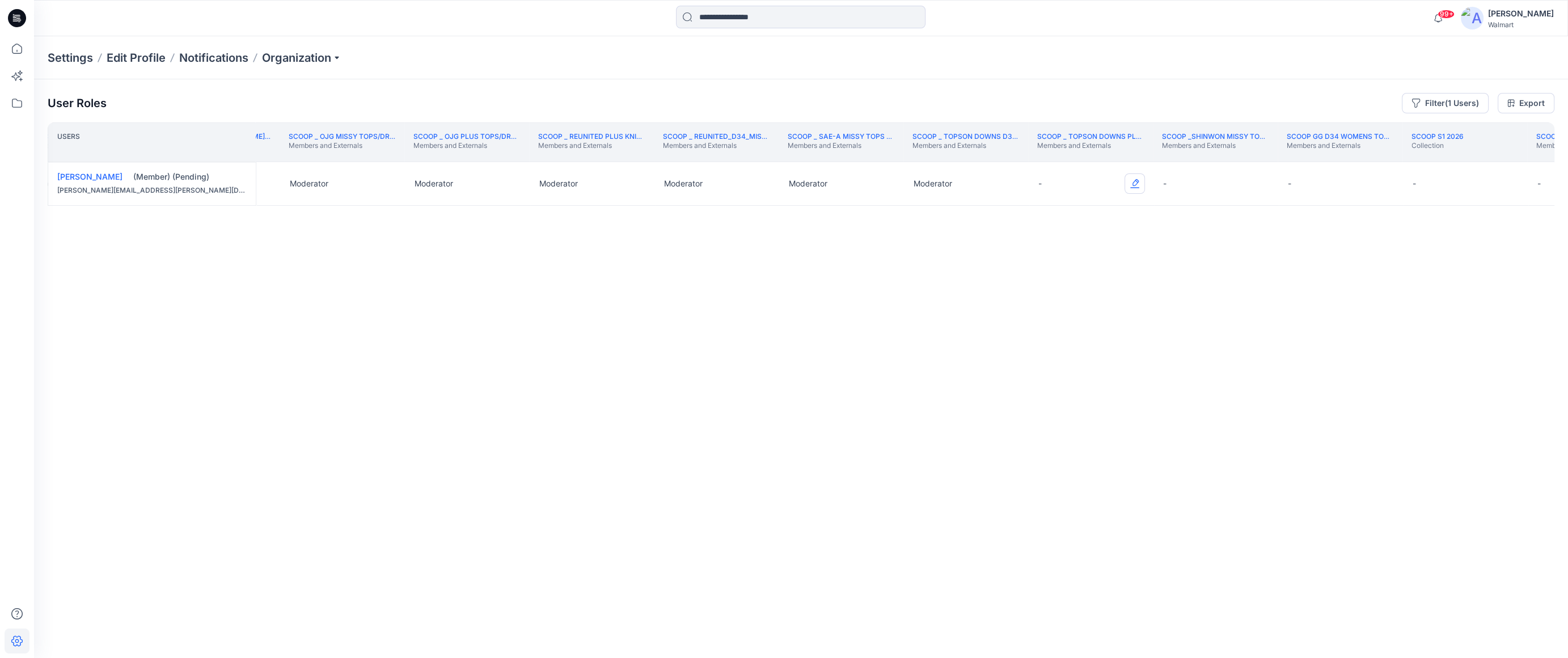
click at [755, 185] on button "Edit Role" at bounding box center [1135, 184] width 21 height 21
click at [755, 274] on button "Moderator" at bounding box center [1080, 272] width 122 height 21
click at [755, 190] on button "Edit Role" at bounding box center [1259, 184] width 21 height 21
click at [755, 274] on button "Moderator" at bounding box center [1205, 272] width 122 height 21
click at [755, 158] on th "Scoop S1 2026 Collection" at bounding box center [1465, 142] width 125 height 40
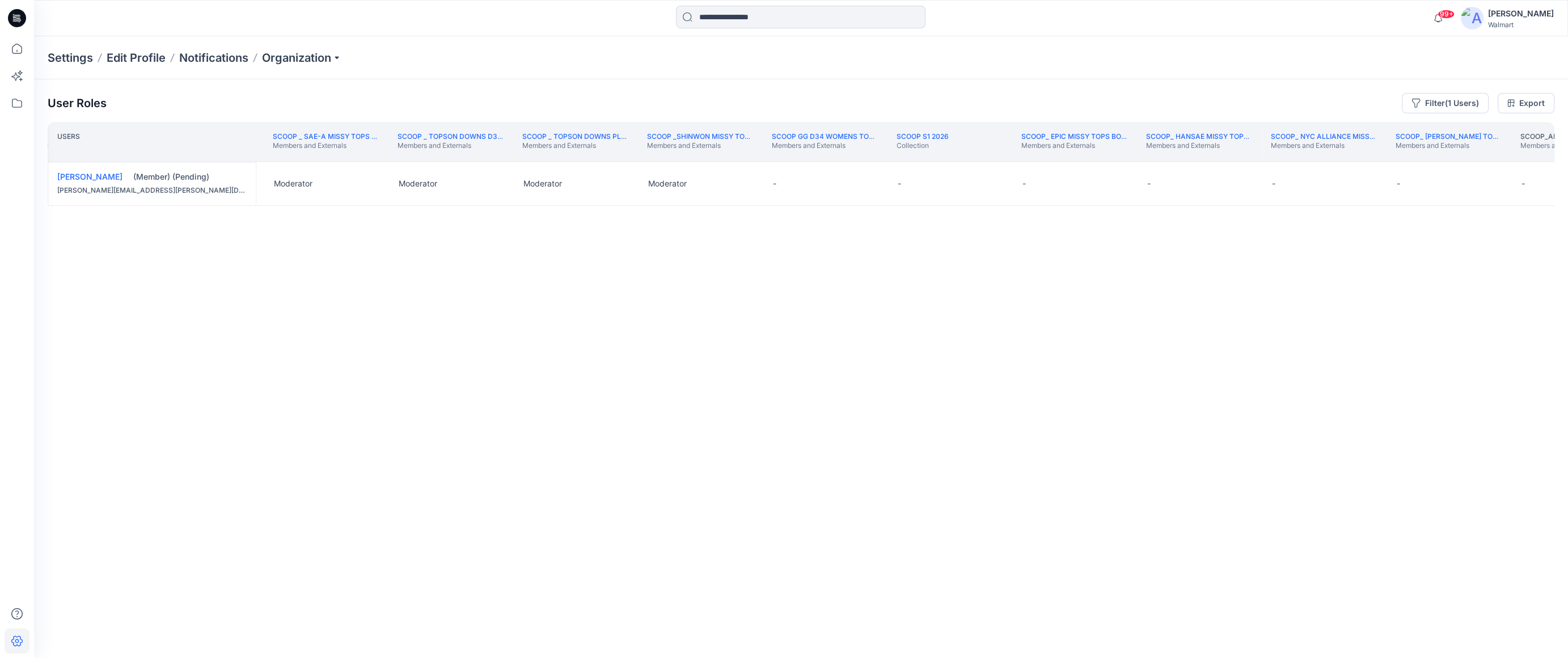
scroll to position [0, 170694]
click at [755, 190] on button "Edit Role" at bounding box center [842, 184] width 21 height 21
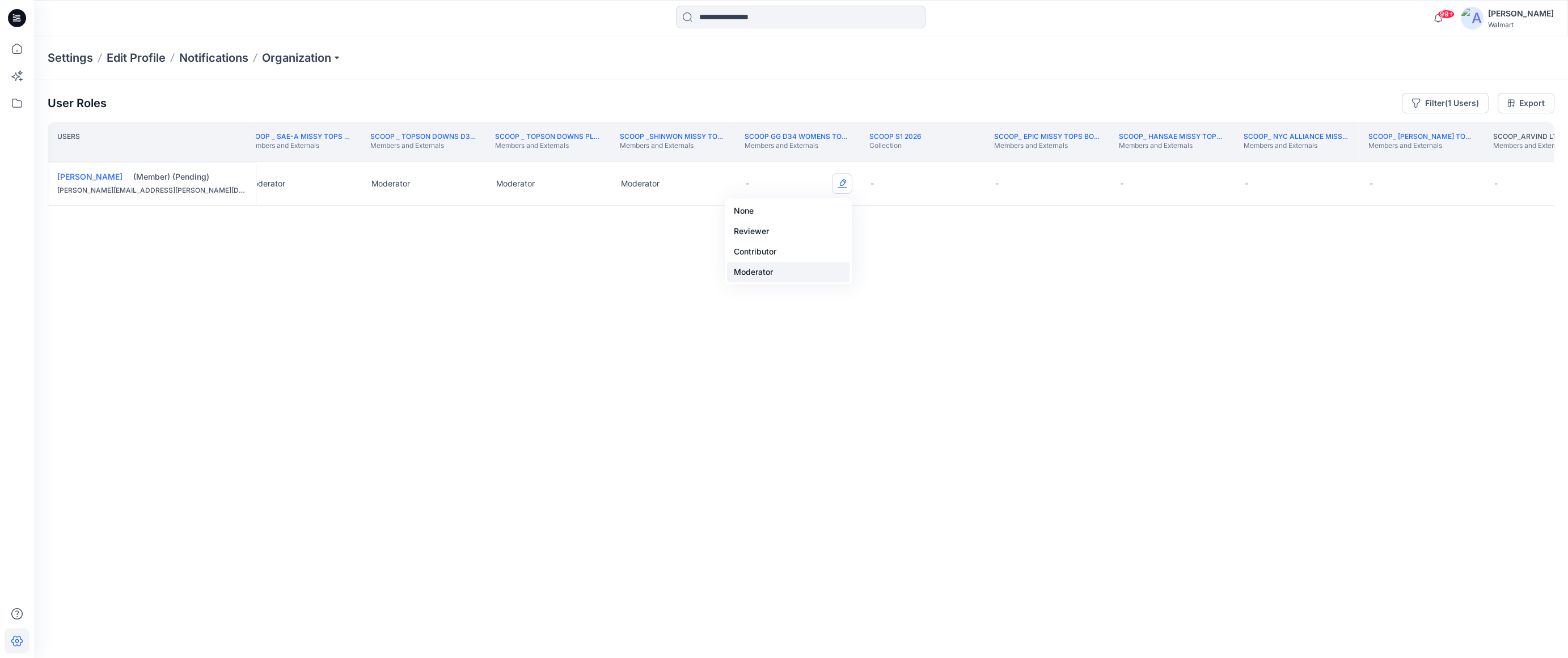
click at [755, 274] on button "Moderator" at bounding box center [788, 272] width 122 height 21
click at [755, 187] on button "Edit Role" at bounding box center [1092, 184] width 21 height 21
click at [755, 265] on button "Moderator" at bounding box center [1037, 272] width 122 height 21
click at [755, 187] on button "Edit Role" at bounding box center [1216, 184] width 21 height 21
click at [755, 269] on button "Moderator" at bounding box center [1162, 272] width 122 height 21
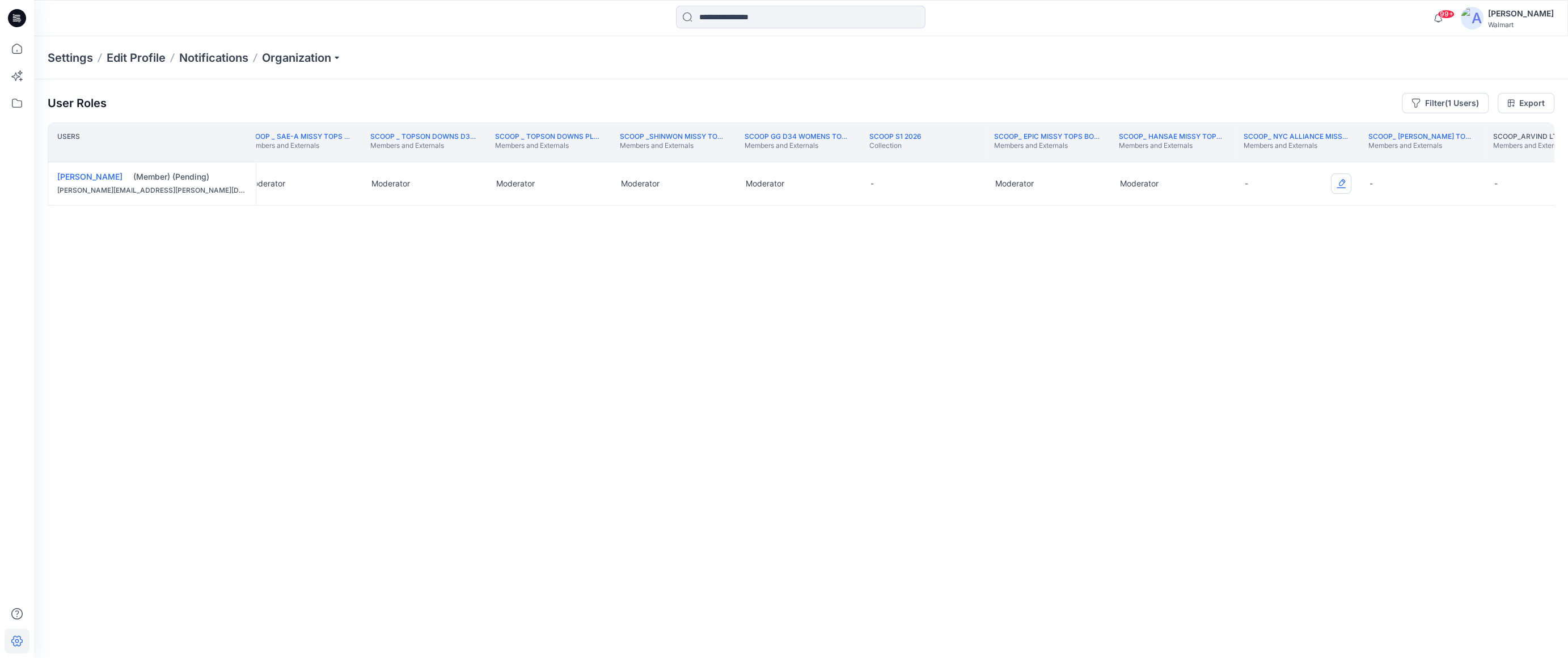
click at [755, 183] on button "Edit Role" at bounding box center [1342, 184] width 21 height 21
click at [755, 267] on button "Moderator" at bounding box center [1288, 272] width 122 height 21
click at [755, 182] on button "Edit Role" at bounding box center [1466, 184] width 21 height 21
click at [755, 274] on button "Moderator" at bounding box center [1412, 272] width 122 height 21
click at [755, 158] on th "Scoop_Arvind Ltd_ Tops, Bottoms, Dresses Members and Externals" at bounding box center [1546, 142] width 125 height 40
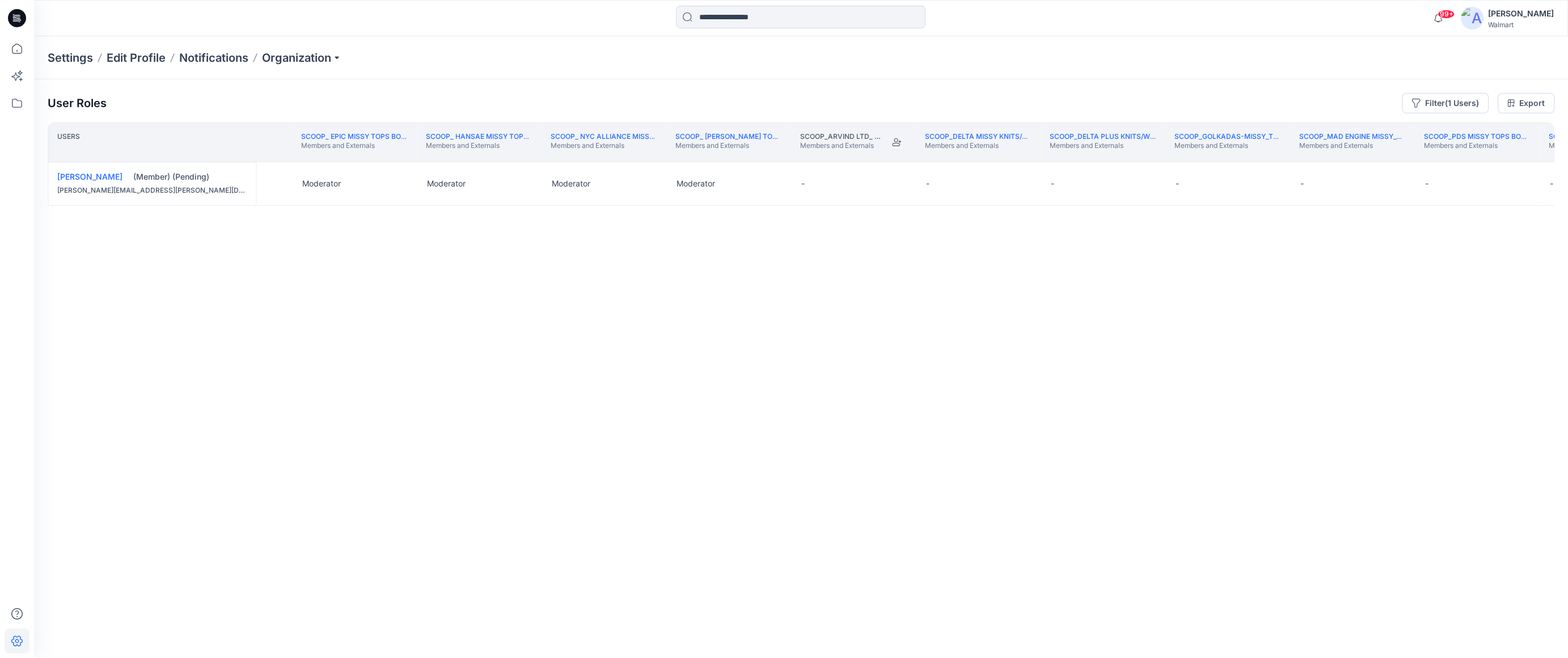
scroll to position [0, 171507]
click at [755, 145] on icon "Join" at bounding box center [776, 142] width 9 height 8
click at [755, 184] on button "Edit Role" at bounding box center [778, 184] width 21 height 21
click at [742, 269] on button "Moderator" at bounding box center [724, 272] width 122 height 21
click at [755, 183] on button "Edit Role" at bounding box center [903, 184] width 21 height 21
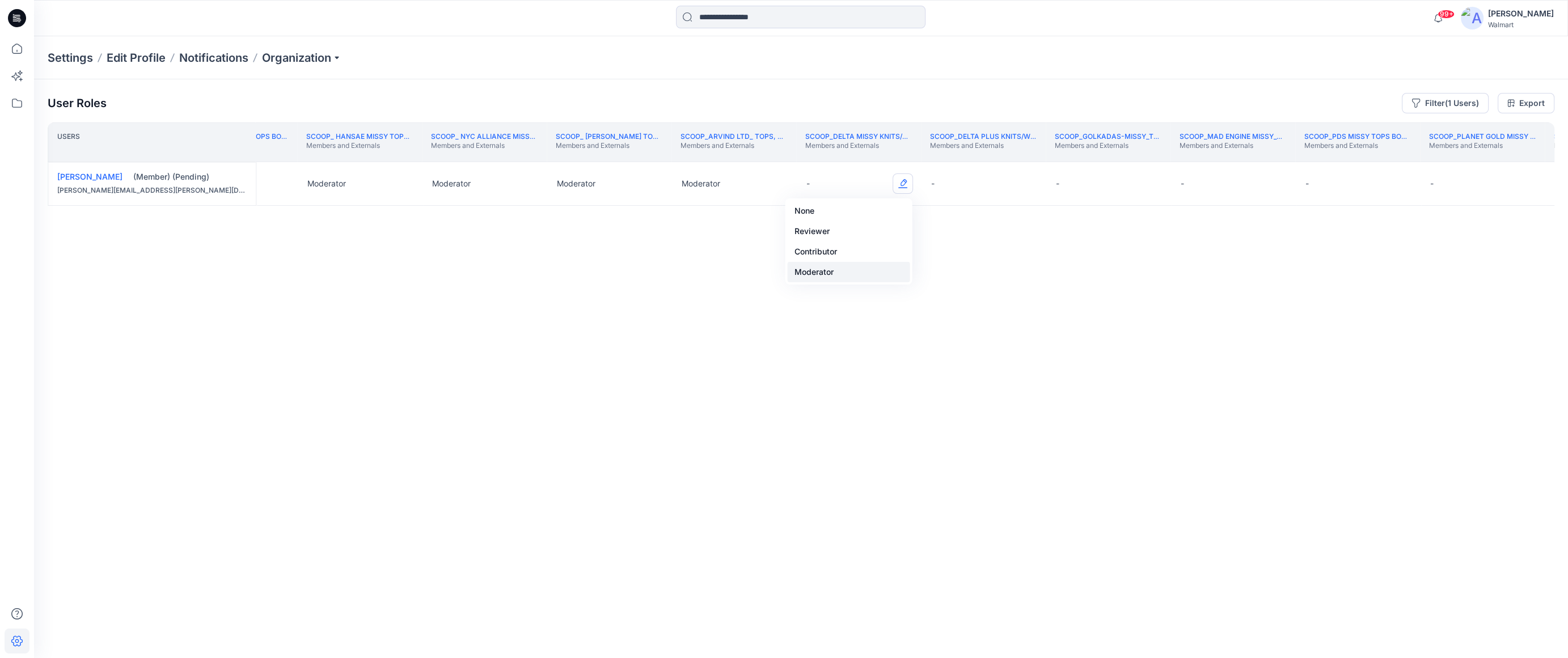
drag, startPoint x: 850, startPoint y: 271, endPoint x: 881, endPoint y: 264, distance: 31.8
click at [755, 271] on button "Moderator" at bounding box center [848, 272] width 122 height 21
click at [755, 185] on button "Edit Role" at bounding box center [1028, 184] width 21 height 21
click at [755, 271] on button "Moderator" at bounding box center [974, 272] width 122 height 21
click at [755, 185] on button "Edit Role" at bounding box center [1153, 184] width 21 height 21
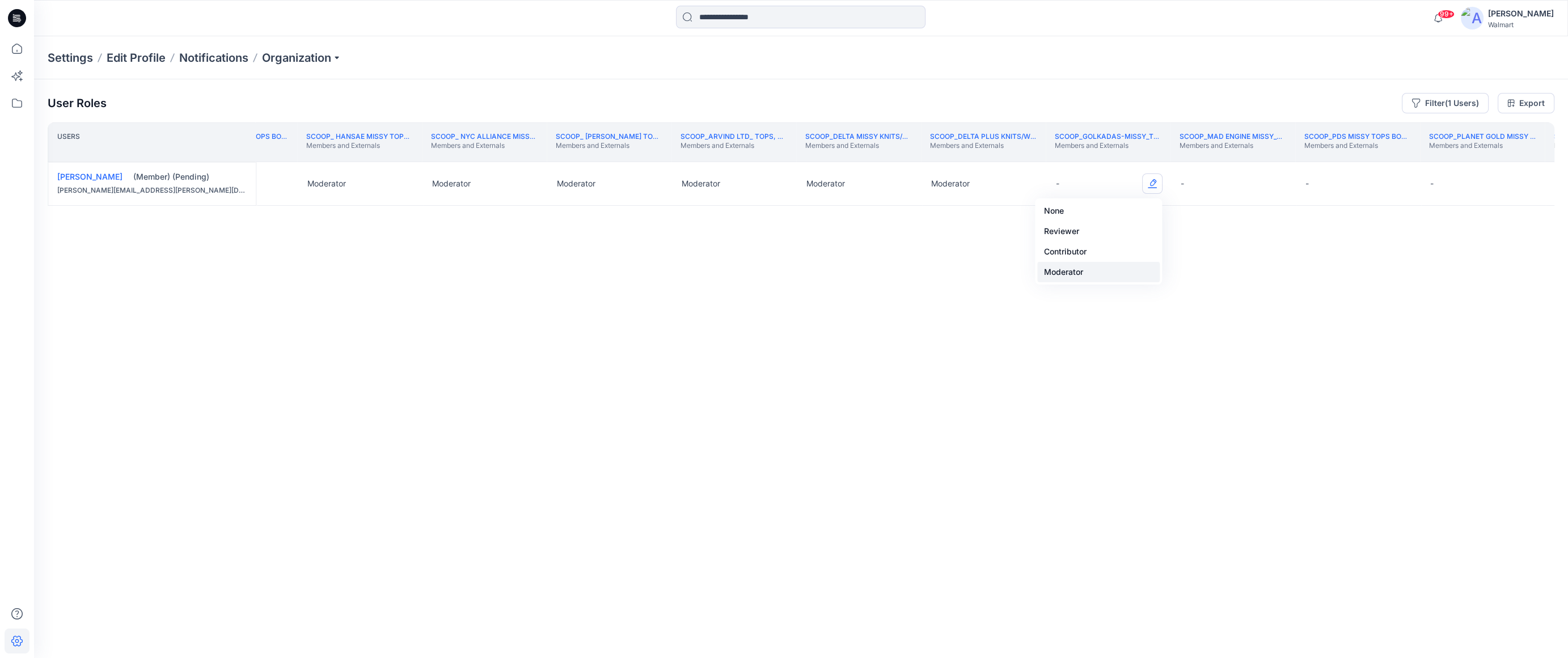
drag, startPoint x: 1123, startPoint y: 272, endPoint x: 1155, endPoint y: 274, distance: 32.1
click at [755, 272] on button "Moderator" at bounding box center [1098, 272] width 122 height 21
click at [755, 182] on button "Edit Role" at bounding box center [1277, 184] width 21 height 21
click at [755, 270] on button "Moderator" at bounding box center [1223, 272] width 122 height 21
click at [755, 182] on button "Edit Role" at bounding box center [1402, 184] width 21 height 21
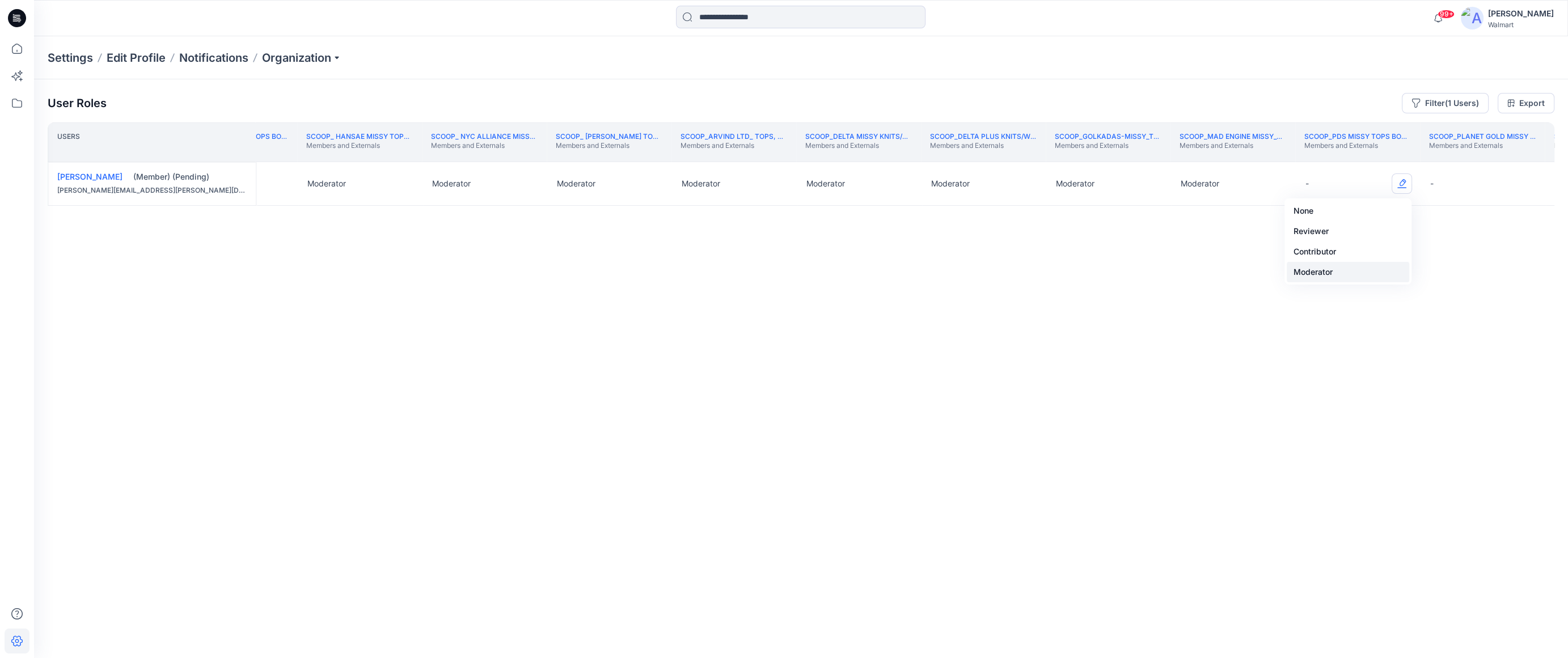
click at [755, 269] on button "Moderator" at bounding box center [1348, 272] width 122 height 21
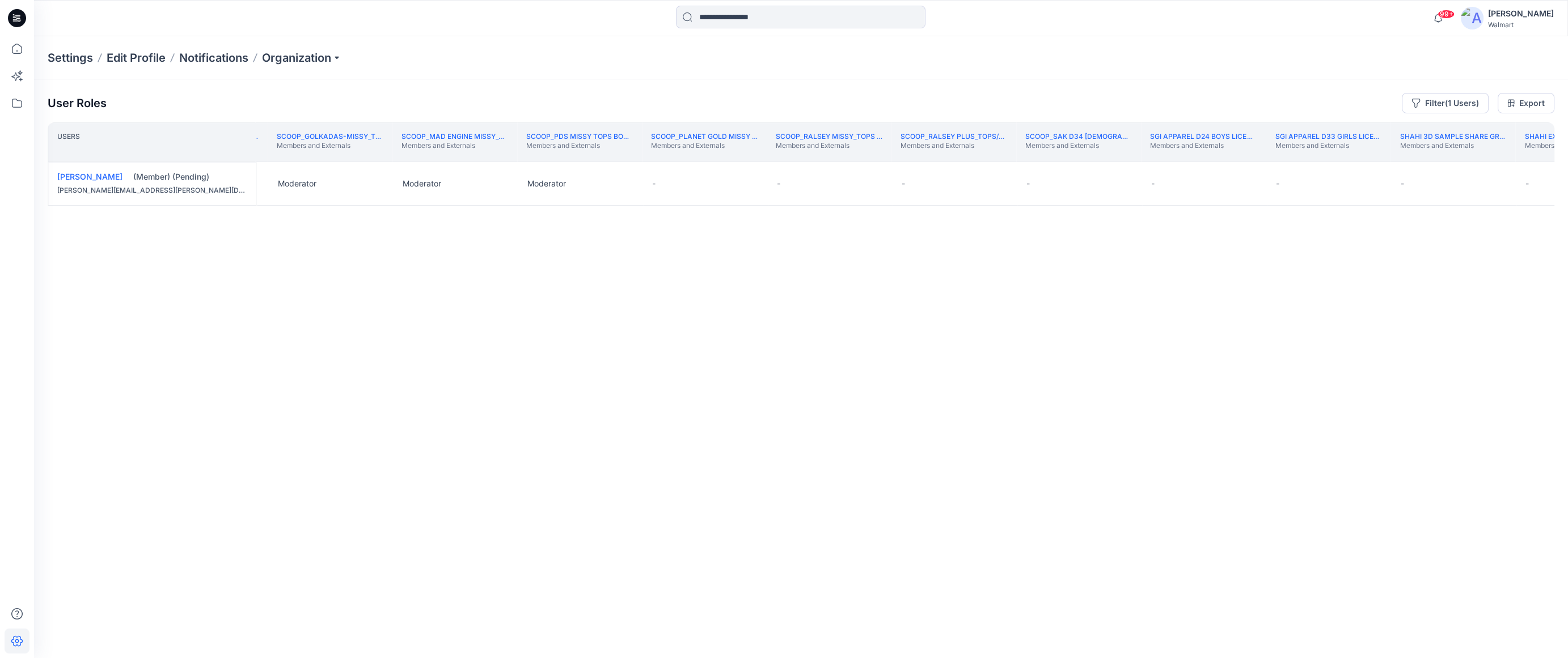
scroll to position [0, 172297]
click at [734, 179] on button "Edit Role" at bounding box center [736, 184] width 21 height 21
click at [679, 269] on button "Moderator" at bounding box center [682, 272] width 122 height 21
click at [755, 184] on button "Edit Role" at bounding box center [861, 184] width 21 height 21
click at [755, 270] on button "Moderator" at bounding box center [807, 272] width 122 height 21
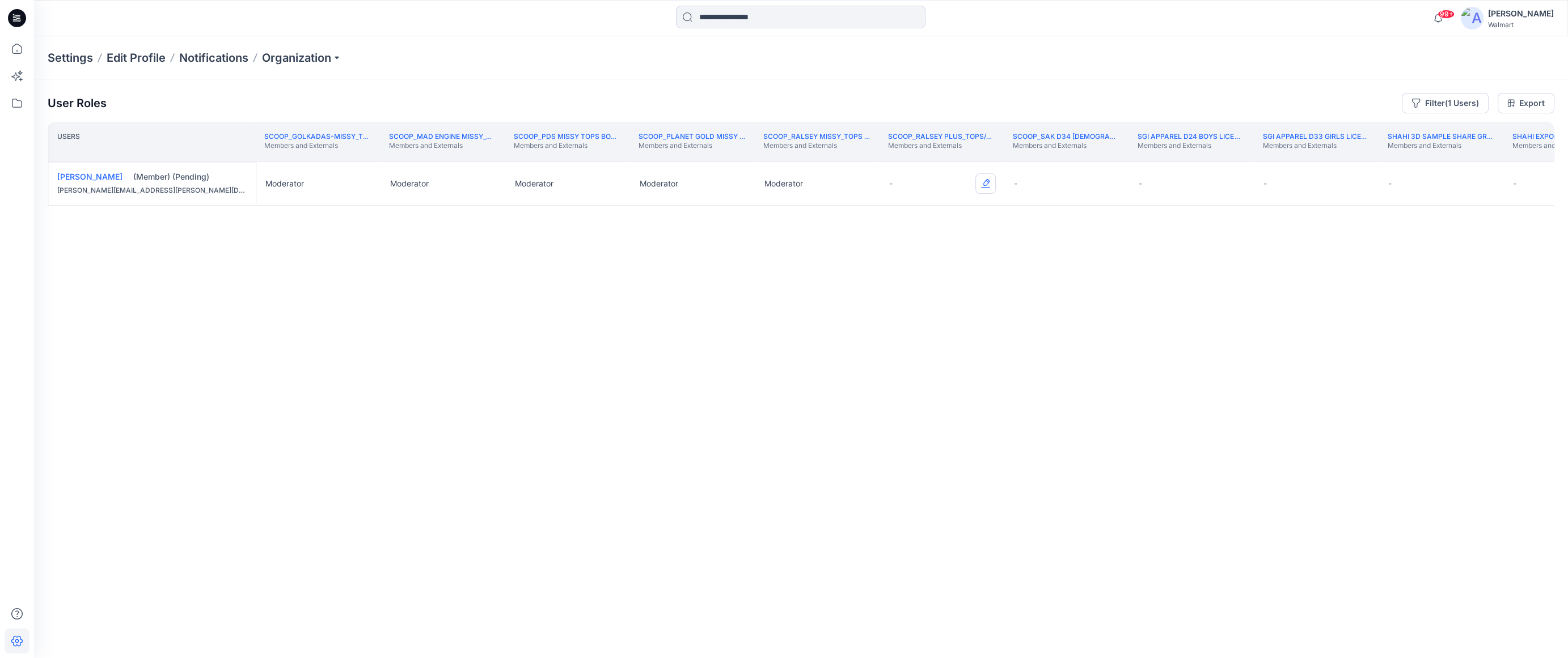
click at [755, 186] on button "Edit Role" at bounding box center [986, 184] width 21 height 21
click at [755, 278] on button "Moderator" at bounding box center [932, 272] width 122 height 21
click at [755, 183] on button "Edit Role" at bounding box center [1110, 184] width 21 height 21
click at [755, 271] on button "Moderator" at bounding box center [1056, 272] width 122 height 21
click at [755, 103] on div "User Roles Filter (1 Users) Export" at bounding box center [801, 103] width 1507 height 21
